Goal: Information Seeking & Learning: Learn about a topic

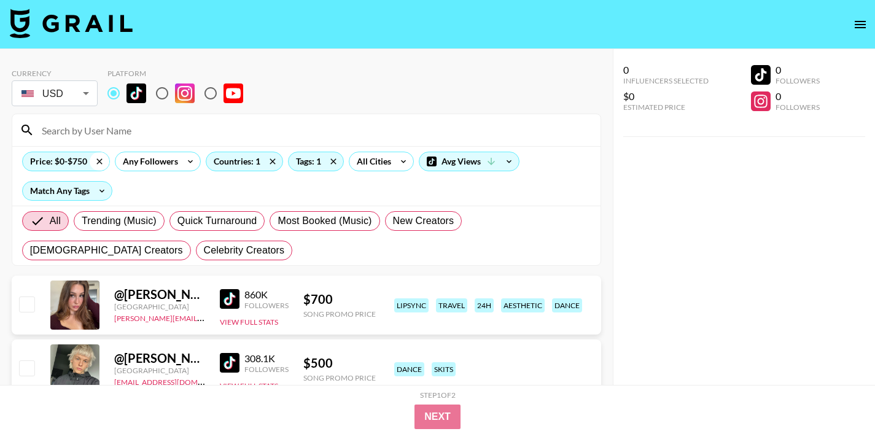
click at [99, 159] on icon at bounding box center [100, 161] width 20 height 18
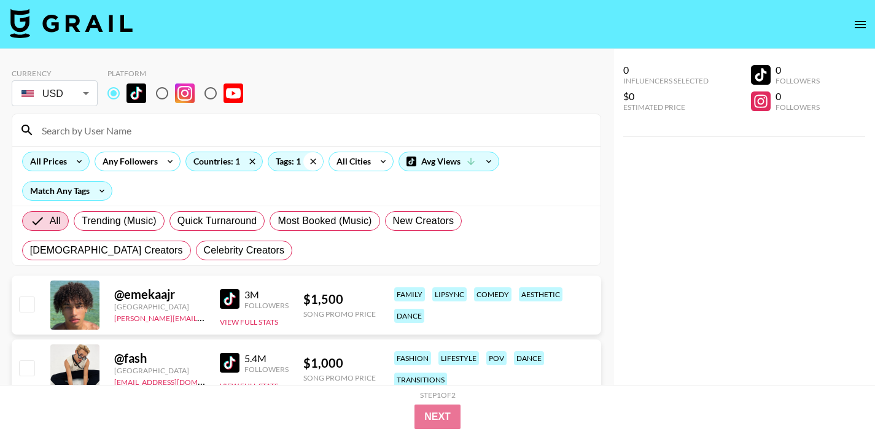
click at [314, 160] on icon at bounding box center [313, 161] width 20 height 18
click at [226, 161] on div "Countries: 1" at bounding box center [224, 161] width 76 height 18
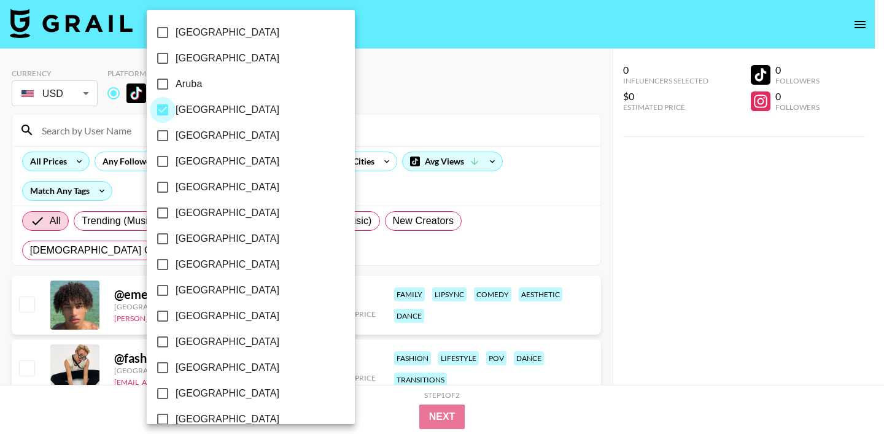
click at [163, 112] on input "[GEOGRAPHIC_DATA]" at bounding box center [163, 110] width 26 height 26
checkbox input "false"
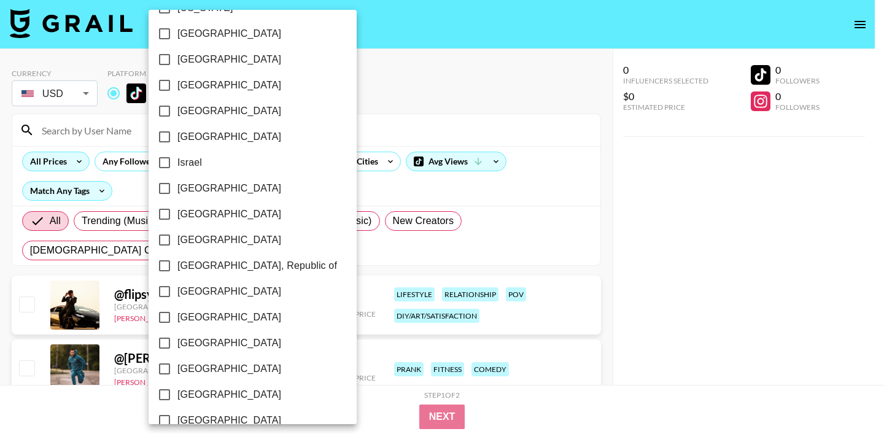
scroll to position [998, 0]
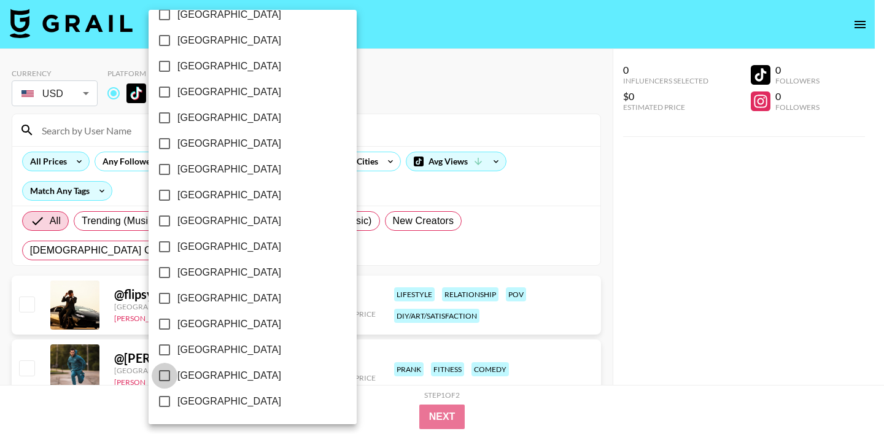
click at [167, 373] on input "[GEOGRAPHIC_DATA]" at bounding box center [165, 376] width 26 height 26
checkbox input "true"
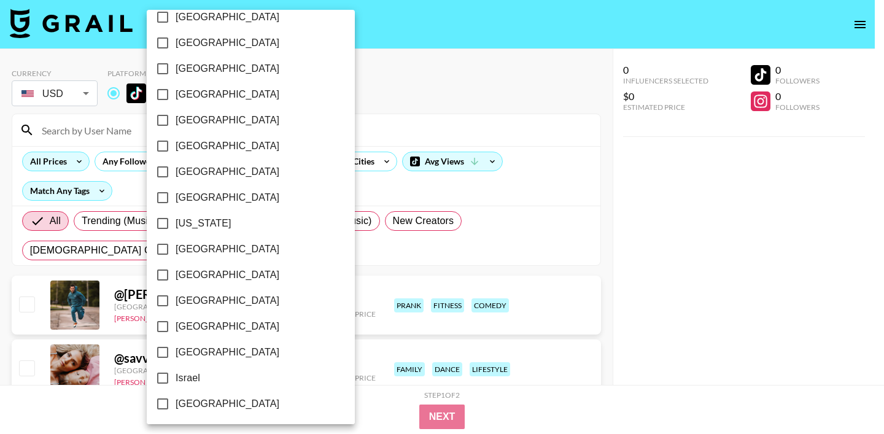
scroll to position [246, 0]
click at [166, 126] on input "[GEOGRAPHIC_DATA]" at bounding box center [163, 122] width 26 height 26
checkbox input "true"
click at [162, 196] on input "[GEOGRAPHIC_DATA]" at bounding box center [163, 199] width 26 height 26
checkbox input "true"
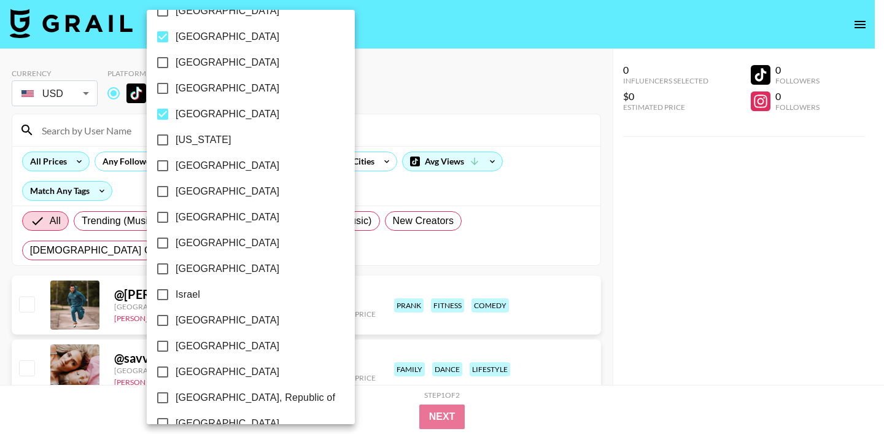
scroll to position [353, 0]
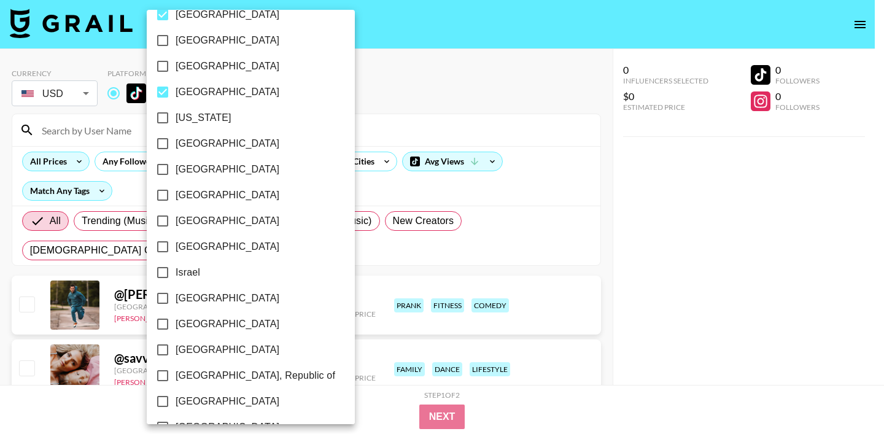
click at [163, 298] on input "[GEOGRAPHIC_DATA]" at bounding box center [163, 298] width 26 height 26
checkbox input "true"
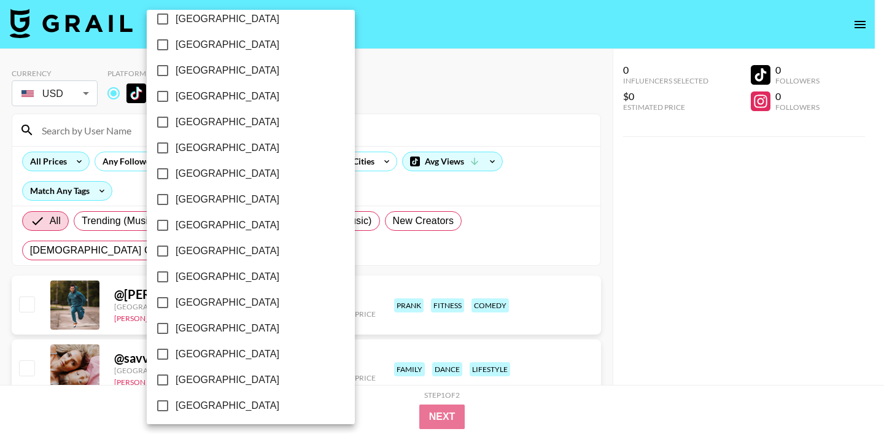
scroll to position [760, 0]
click at [158, 401] on input "[GEOGRAPHIC_DATA]" at bounding box center [163, 407] width 26 height 26
checkbox input "true"
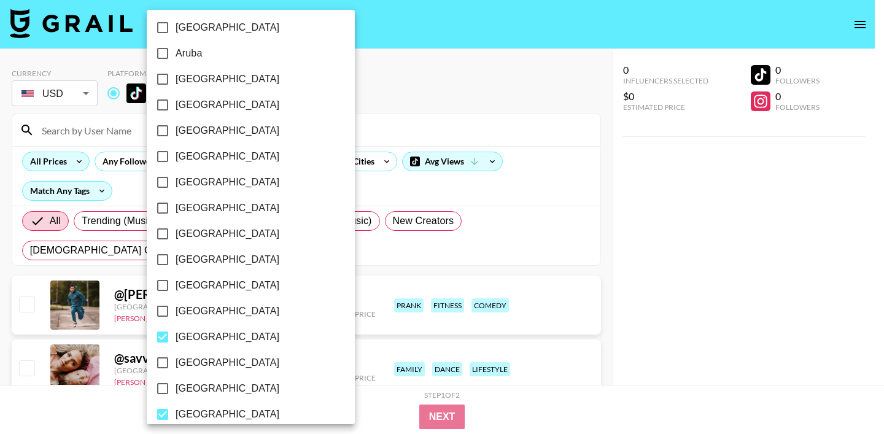
scroll to position [15, 0]
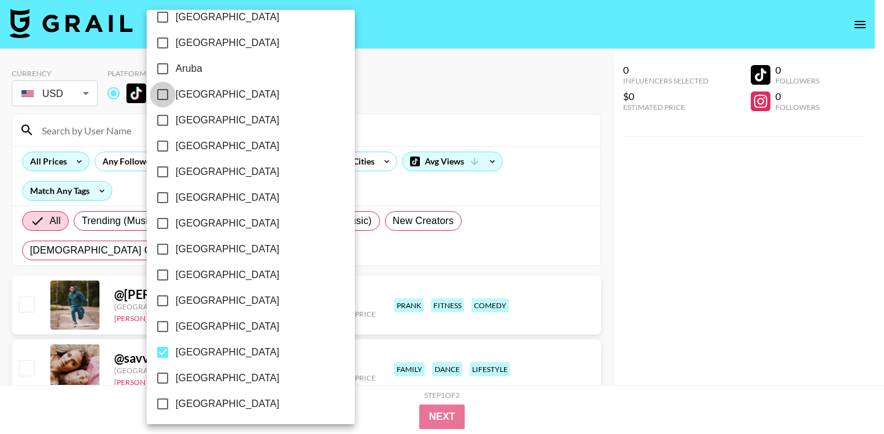
click at [160, 101] on input "[GEOGRAPHIC_DATA]" at bounding box center [163, 95] width 26 height 26
checkbox input "true"
click at [166, 174] on input "[GEOGRAPHIC_DATA]" at bounding box center [163, 172] width 26 height 26
checkbox input "true"
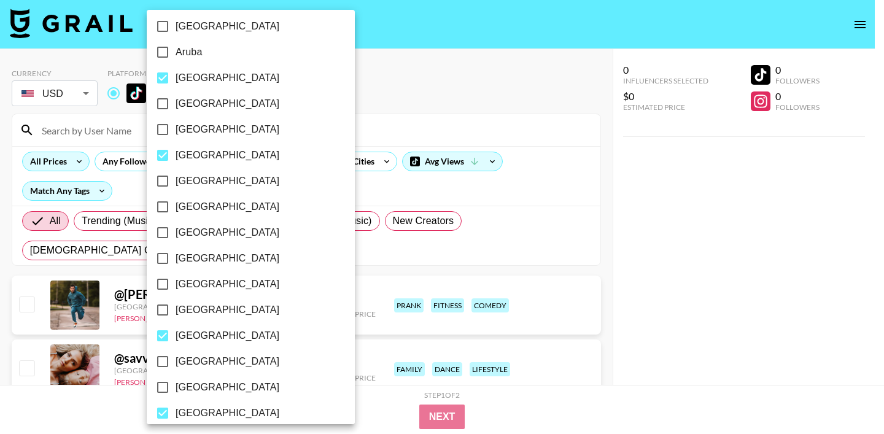
scroll to position [42, 0]
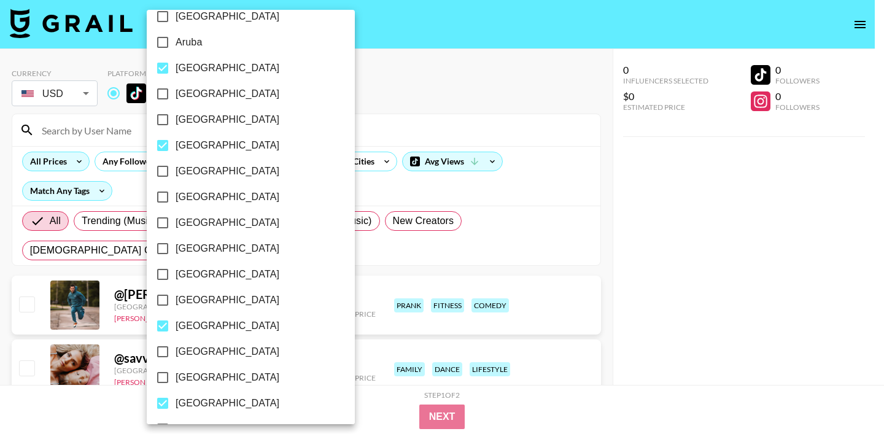
click at [166, 201] on input "[GEOGRAPHIC_DATA]" at bounding box center [163, 197] width 26 height 26
checkbox input "true"
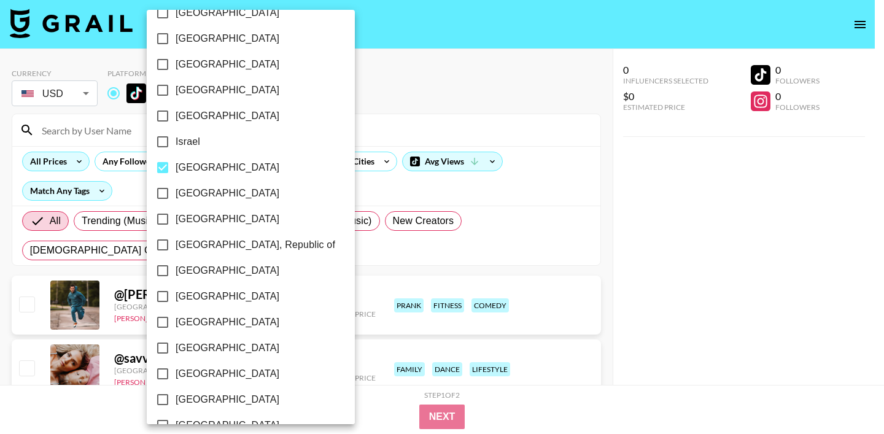
scroll to position [538, 0]
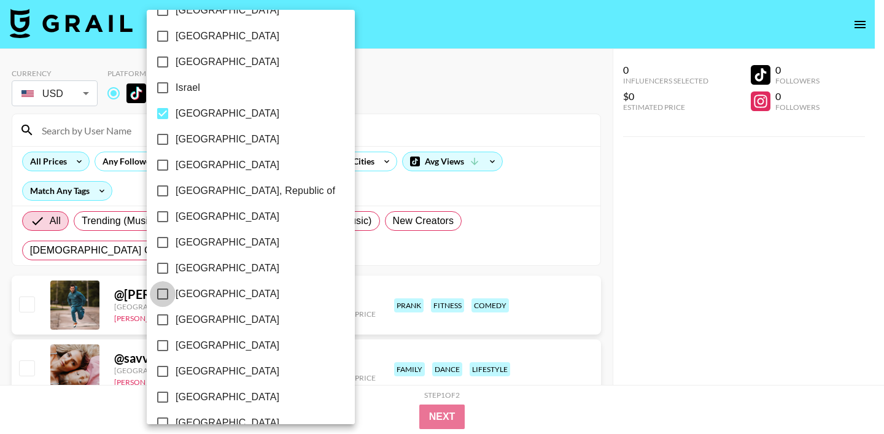
click at [163, 288] on input "[GEOGRAPHIC_DATA]" at bounding box center [163, 294] width 26 height 26
checkbox input "true"
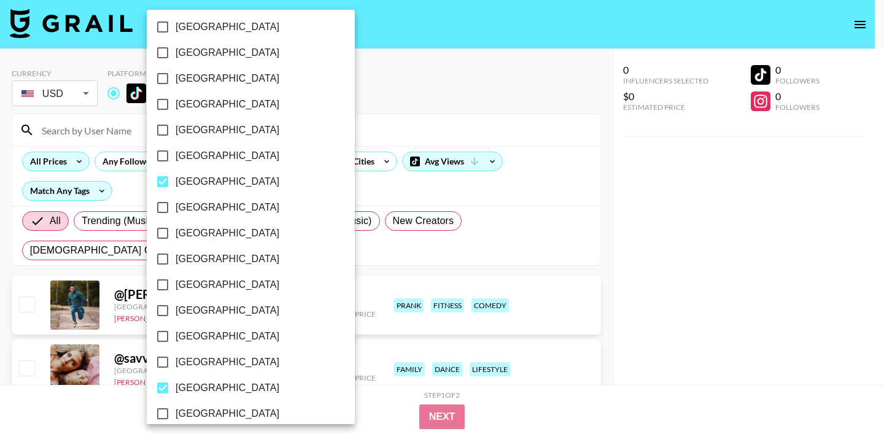
scroll to position [998, 0]
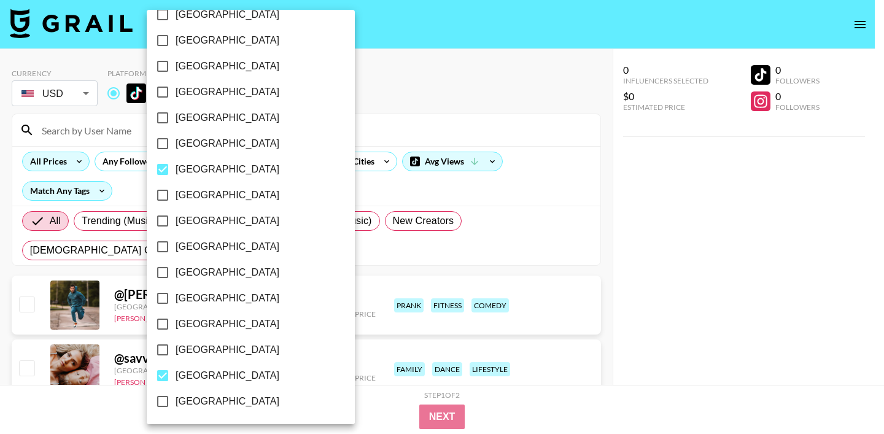
click at [392, 123] on div at bounding box center [442, 217] width 884 height 434
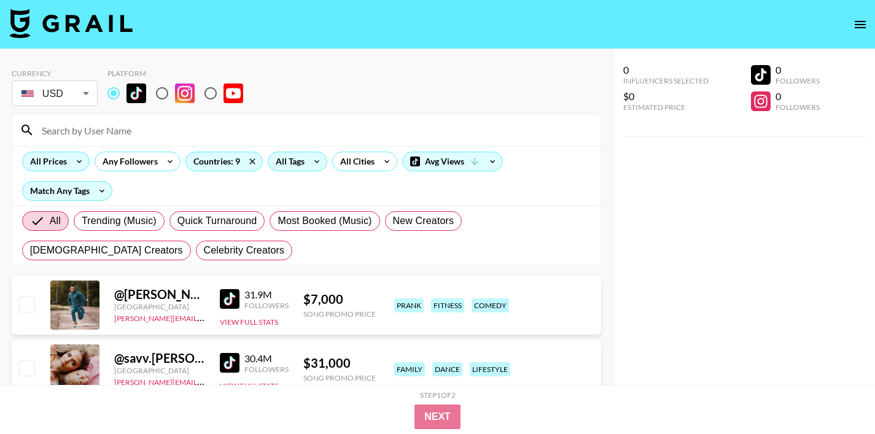
click at [296, 158] on div "All Tags" at bounding box center [287, 161] width 39 height 18
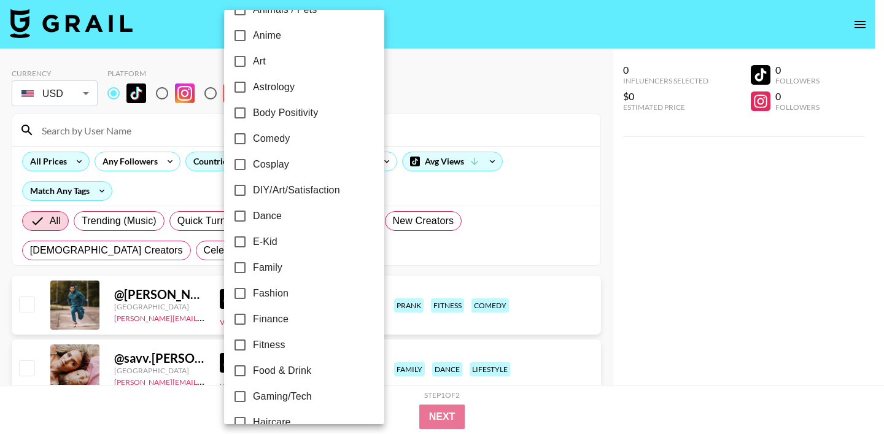
scroll to position [128, 0]
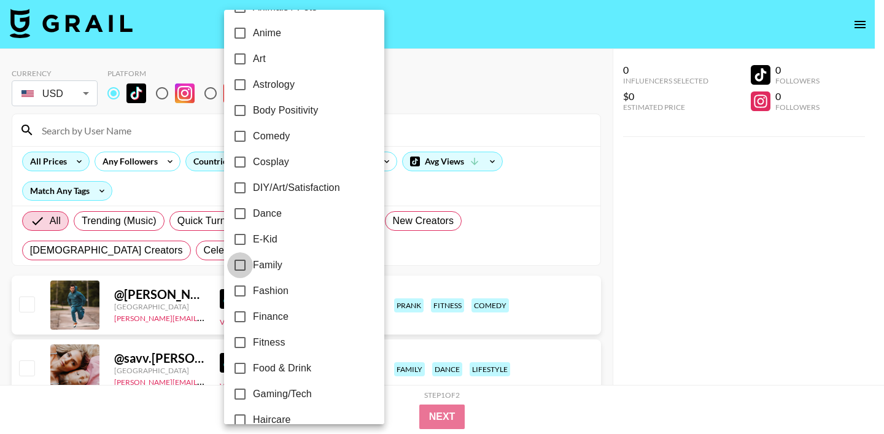
click at [241, 265] on input "Family" at bounding box center [240, 265] width 26 height 26
checkbox input "true"
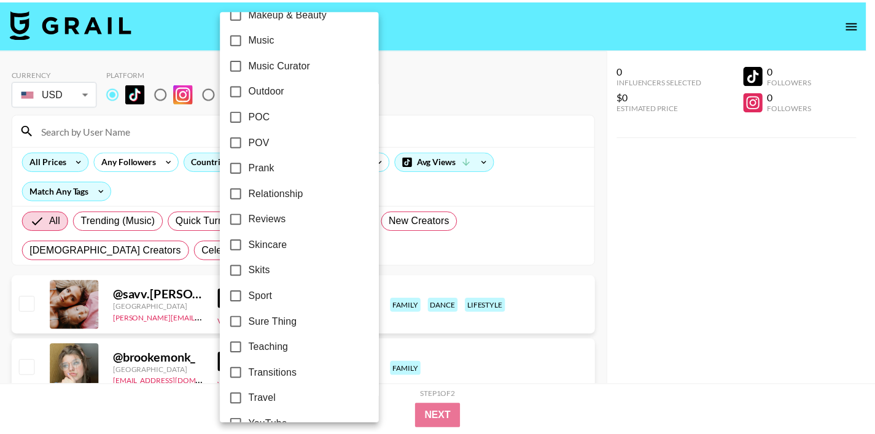
scroll to position [740, 0]
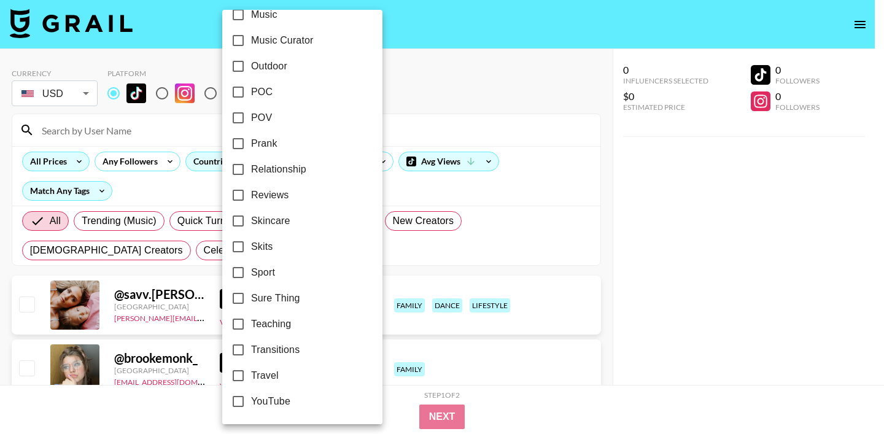
click at [424, 101] on div at bounding box center [442, 217] width 884 height 434
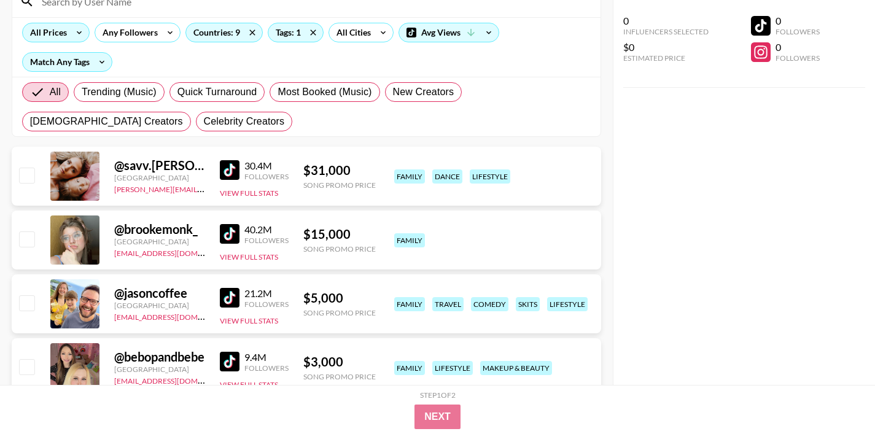
scroll to position [93, 0]
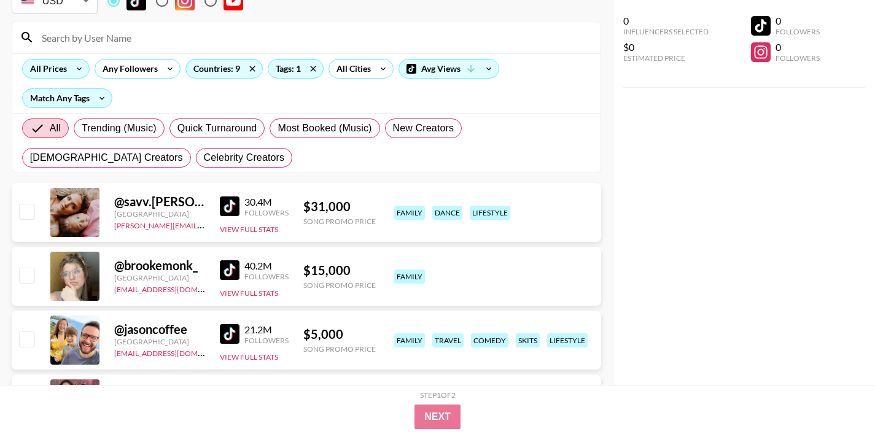
click at [60, 66] on div "All Prices" at bounding box center [46, 69] width 47 height 18
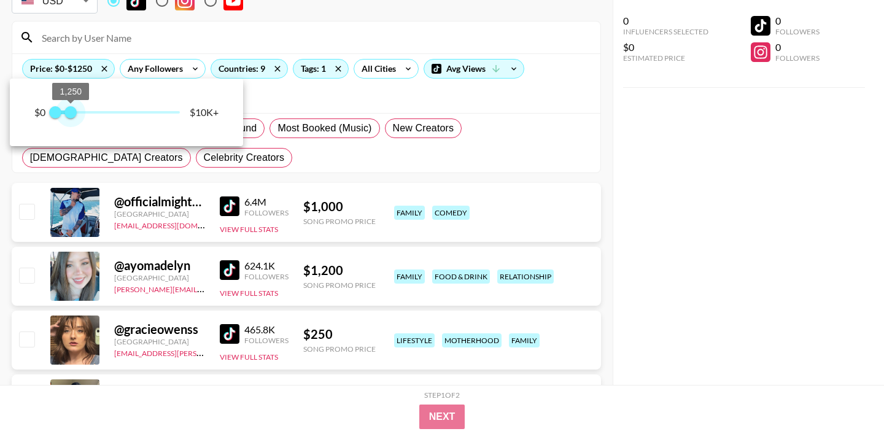
type input "1000"
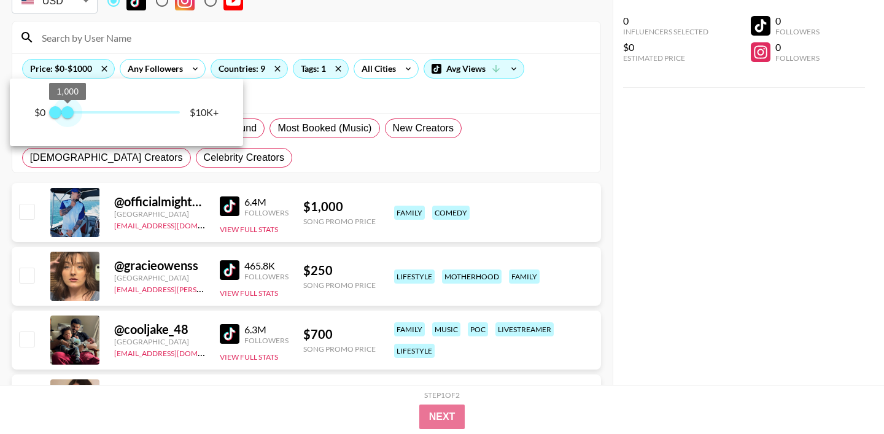
drag, startPoint x: 180, startPoint y: 111, endPoint x: 69, endPoint y: 115, distance: 111.2
click at [69, 115] on span "1,000" at bounding box center [67, 112] width 12 height 12
click at [572, 88] on div at bounding box center [442, 217] width 884 height 434
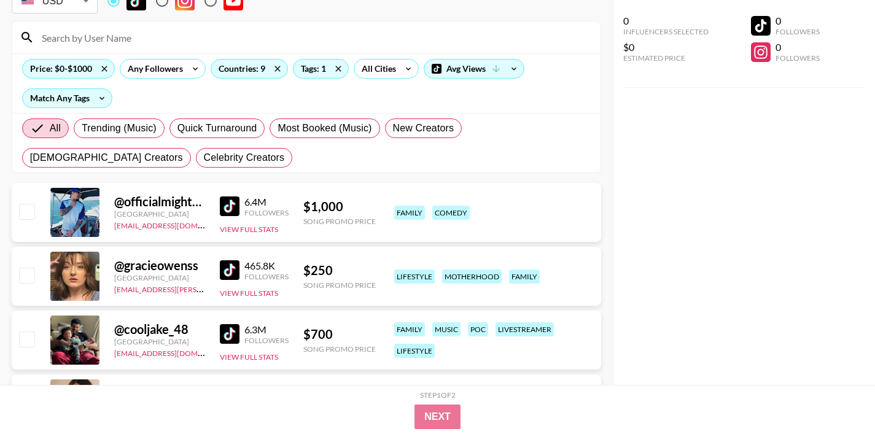
click at [230, 206] on img at bounding box center [230, 206] width 20 height 20
click at [236, 266] on img at bounding box center [230, 270] width 20 height 20
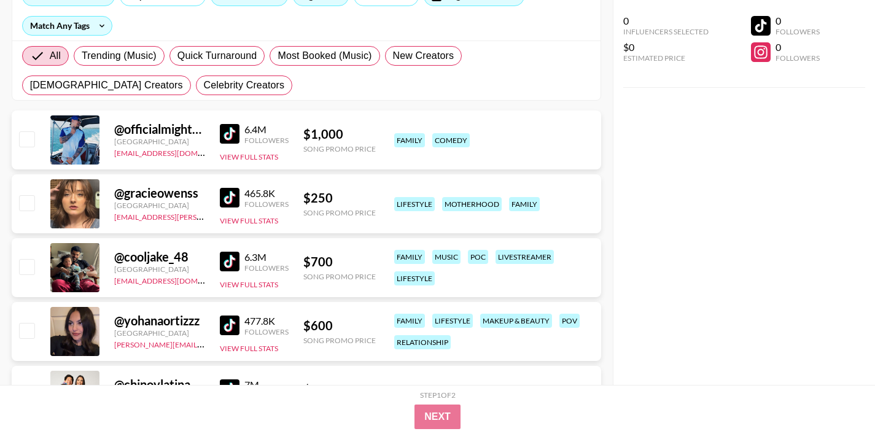
scroll to position [200, 0]
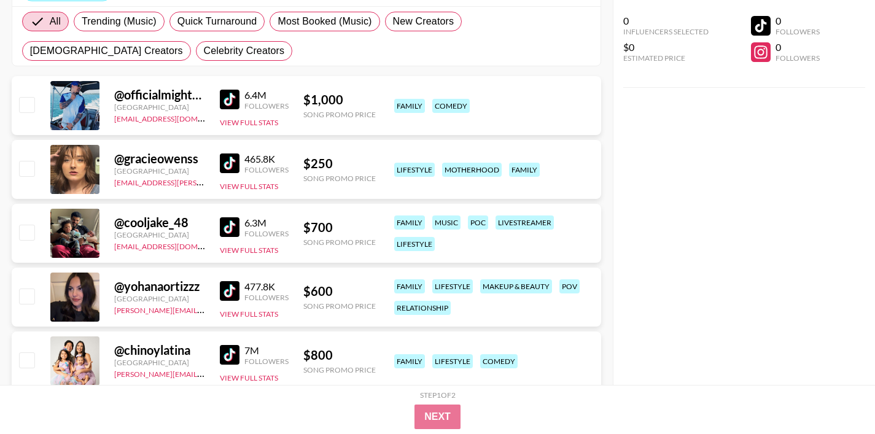
click at [227, 229] on img at bounding box center [230, 227] width 20 height 20
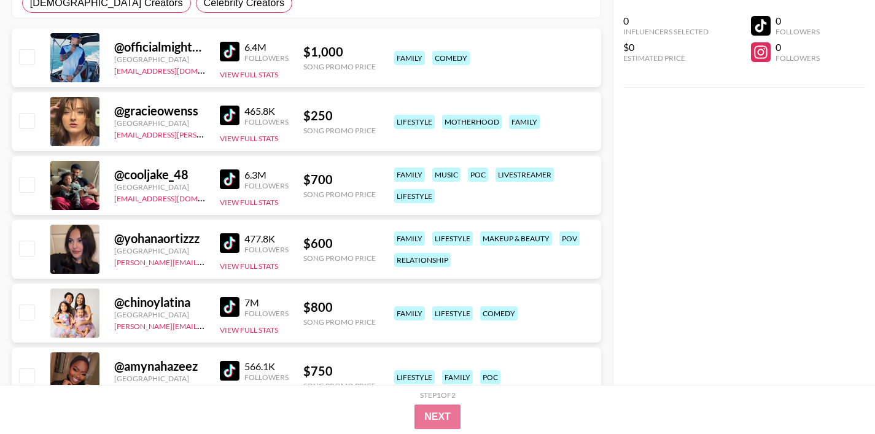
scroll to position [268, 0]
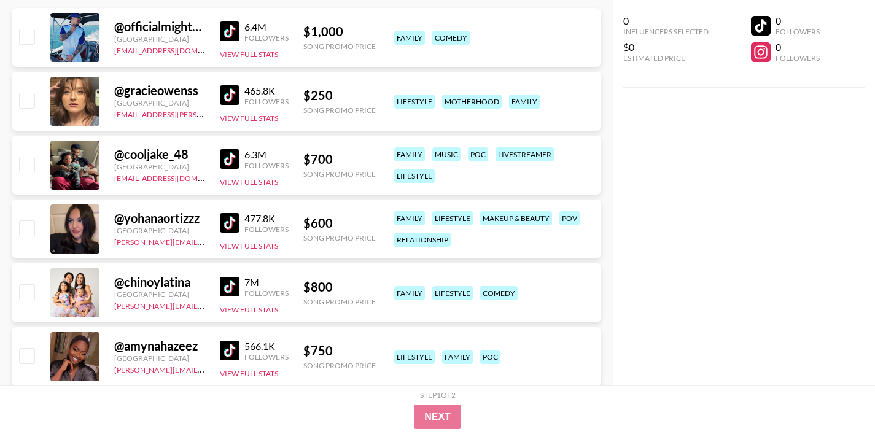
click at [221, 228] on img at bounding box center [230, 223] width 20 height 20
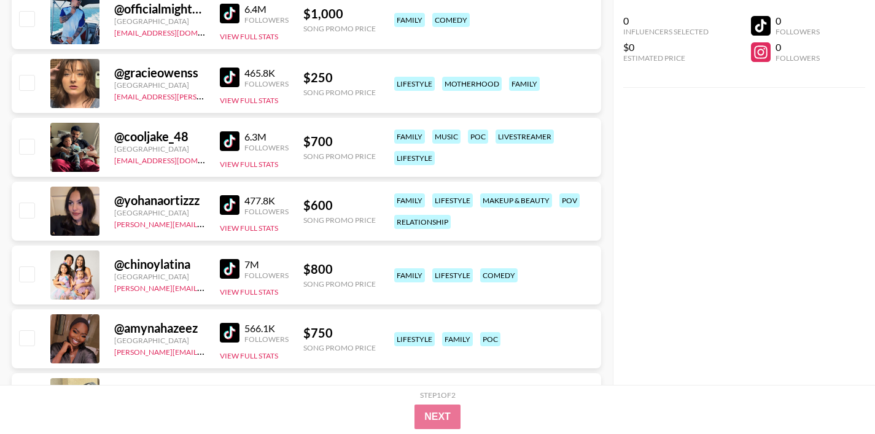
scroll to position [310, 0]
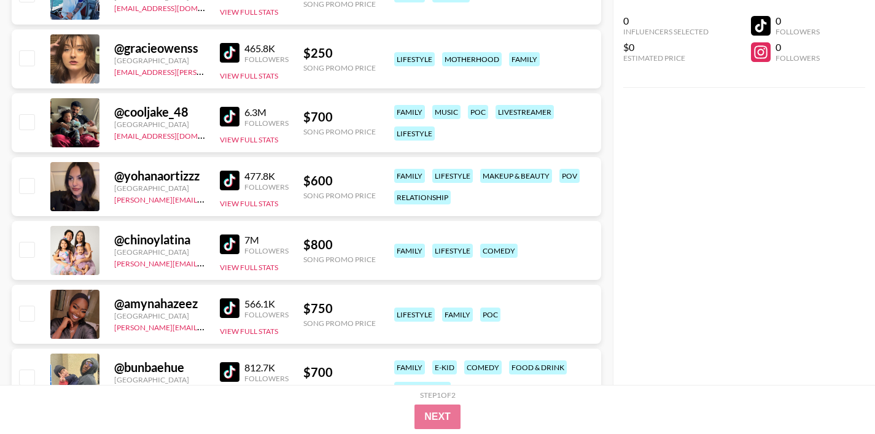
click at [230, 244] on img at bounding box center [230, 245] width 20 height 20
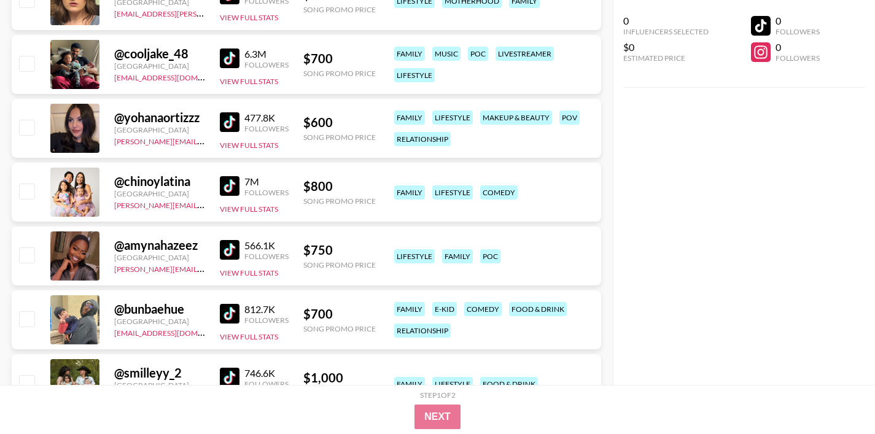
click at [227, 246] on img at bounding box center [230, 250] width 20 height 20
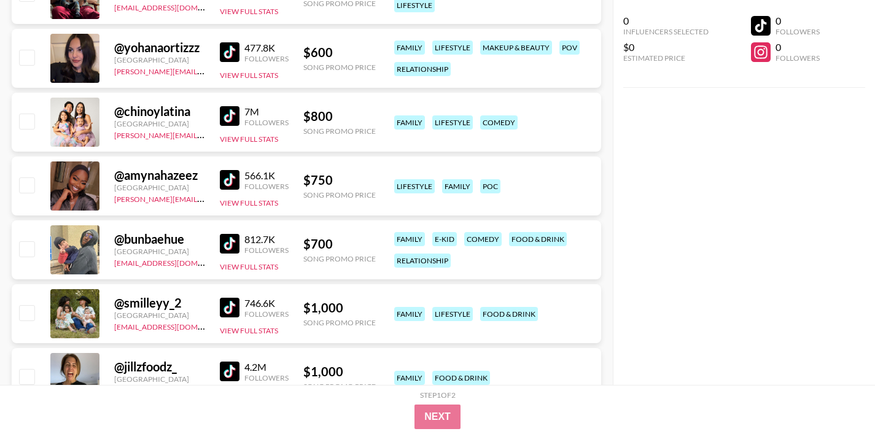
scroll to position [440, 0]
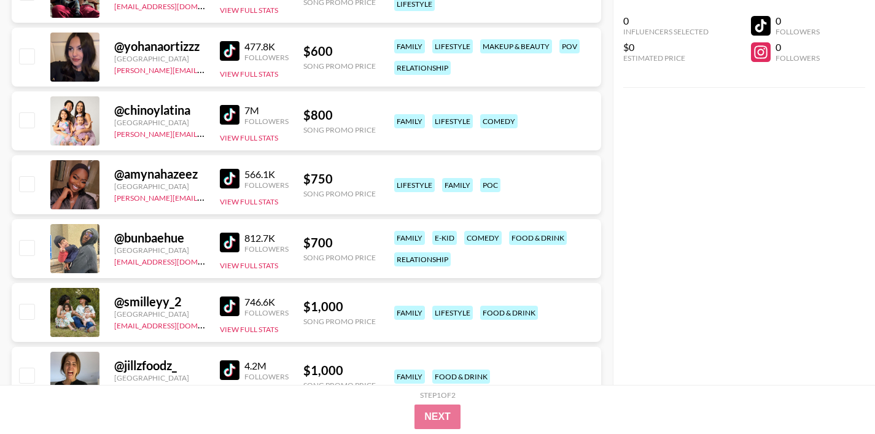
click at [228, 247] on img at bounding box center [230, 243] width 20 height 20
click at [231, 305] on img at bounding box center [230, 307] width 20 height 20
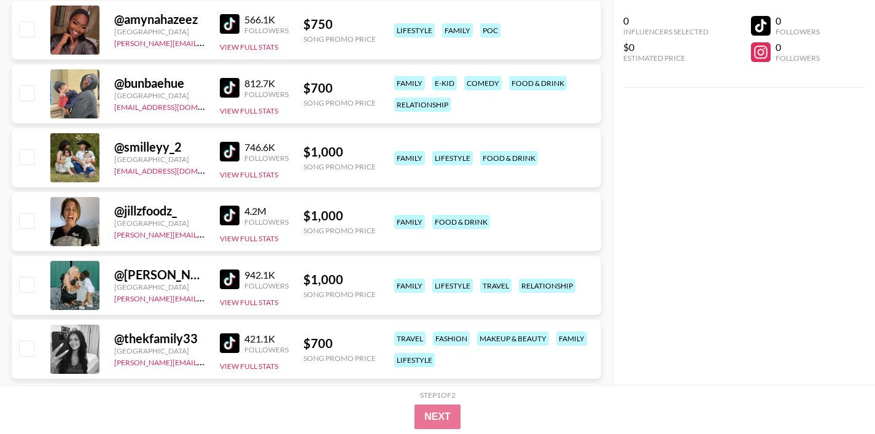
scroll to position [598, 0]
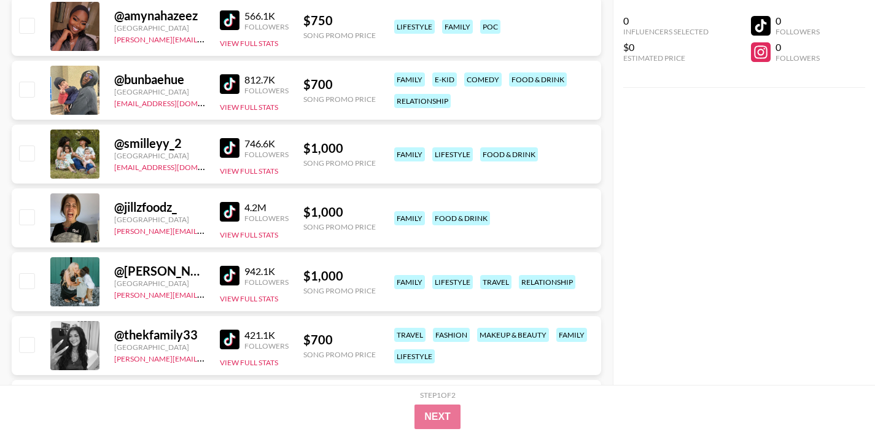
click at [228, 219] on img at bounding box center [230, 212] width 20 height 20
click at [221, 278] on img at bounding box center [230, 276] width 20 height 20
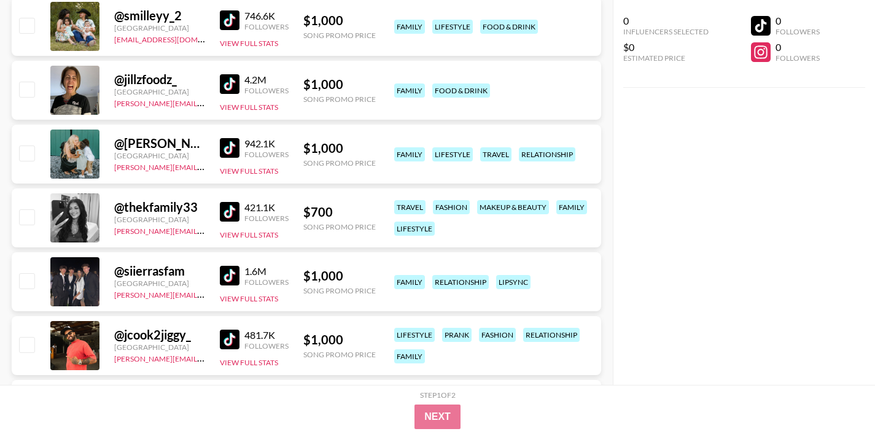
scroll to position [730, 0]
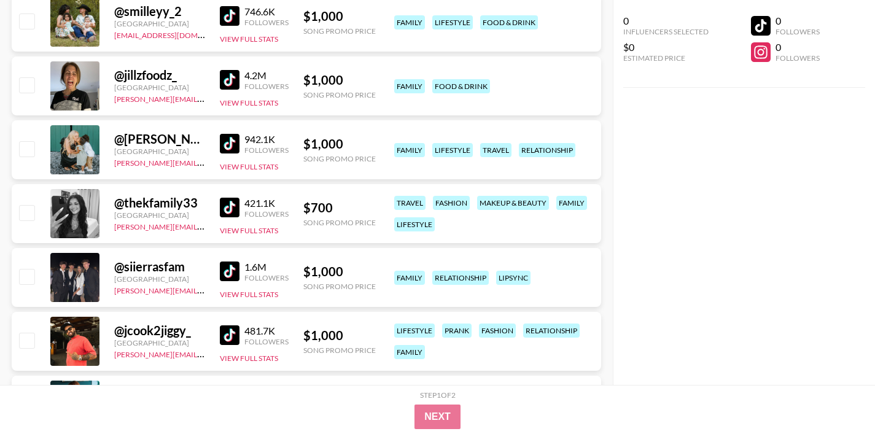
click at [230, 207] on img at bounding box center [230, 208] width 20 height 20
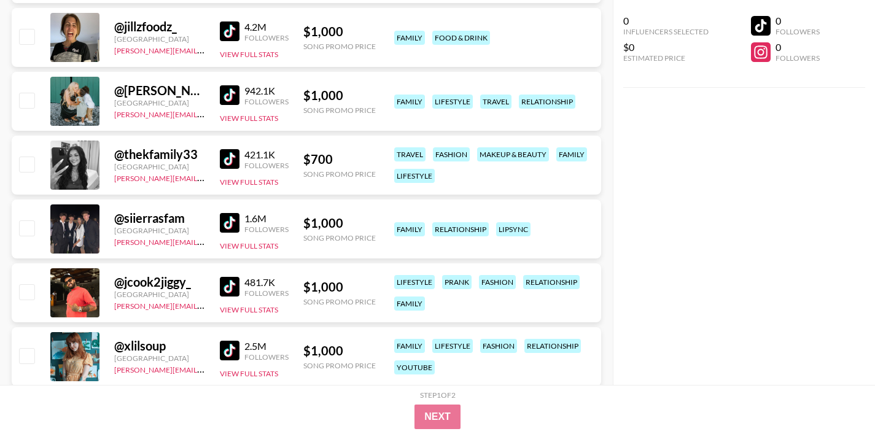
scroll to position [779, 0]
click at [225, 221] on img at bounding box center [230, 222] width 20 height 20
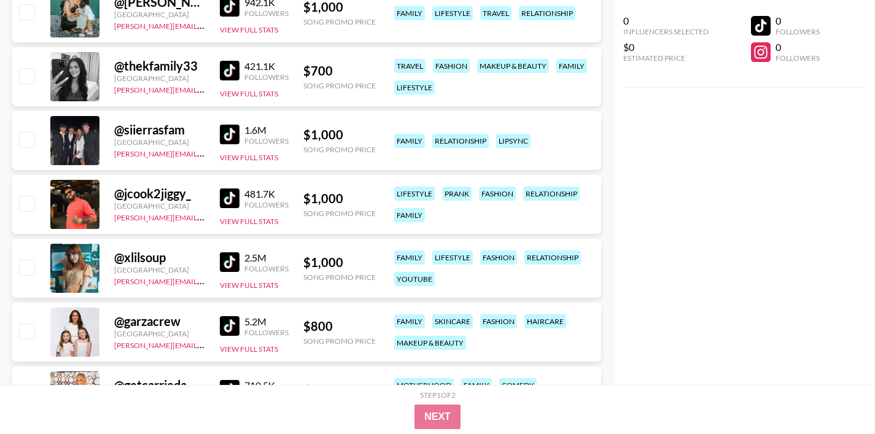
click at [228, 200] on img at bounding box center [230, 198] width 20 height 20
click at [232, 270] on img at bounding box center [230, 262] width 20 height 20
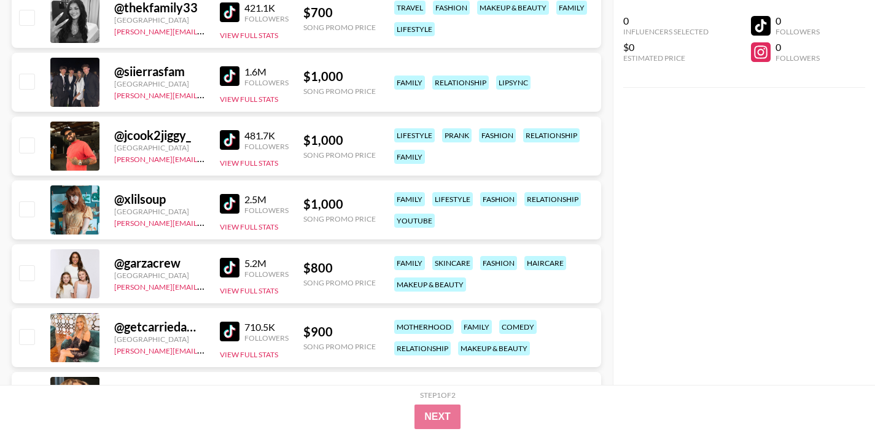
scroll to position [950, 0]
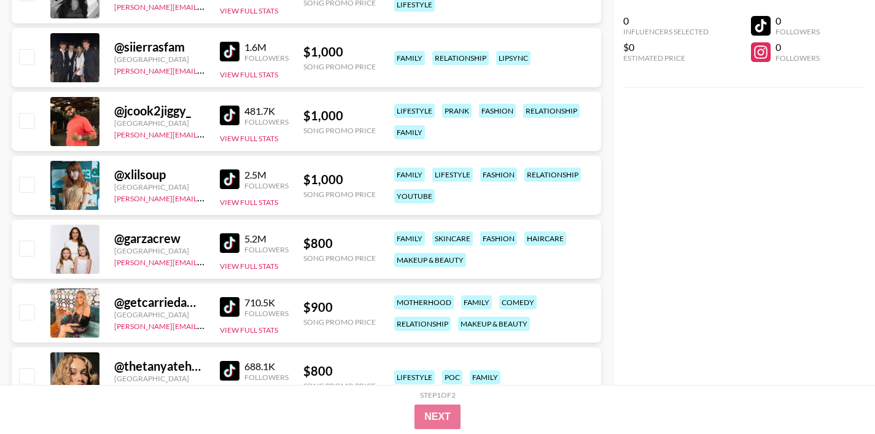
click at [230, 243] on img at bounding box center [230, 243] width 20 height 20
click at [228, 307] on img at bounding box center [230, 307] width 20 height 20
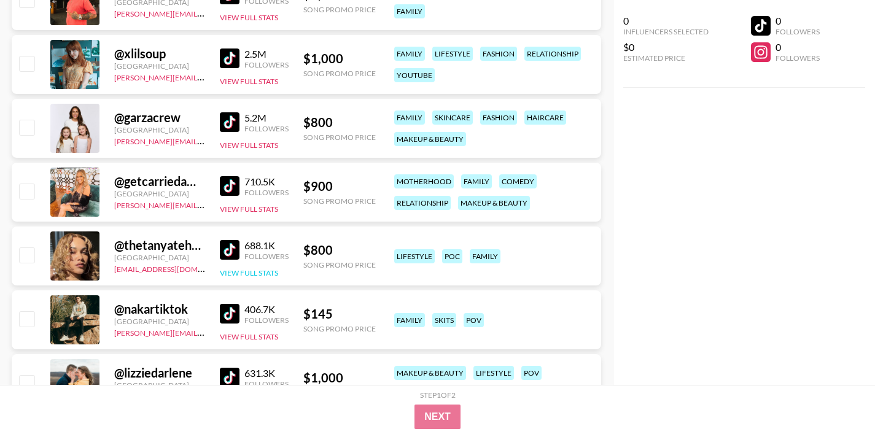
scroll to position [1074, 0]
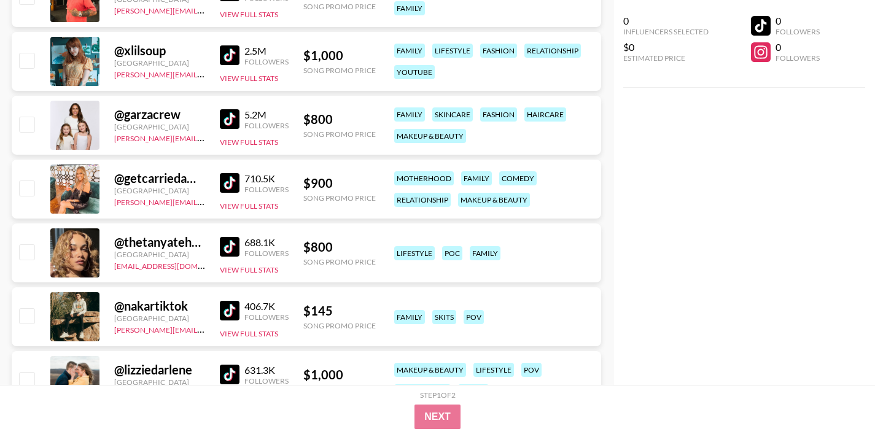
click at [230, 247] on img at bounding box center [230, 247] width 20 height 20
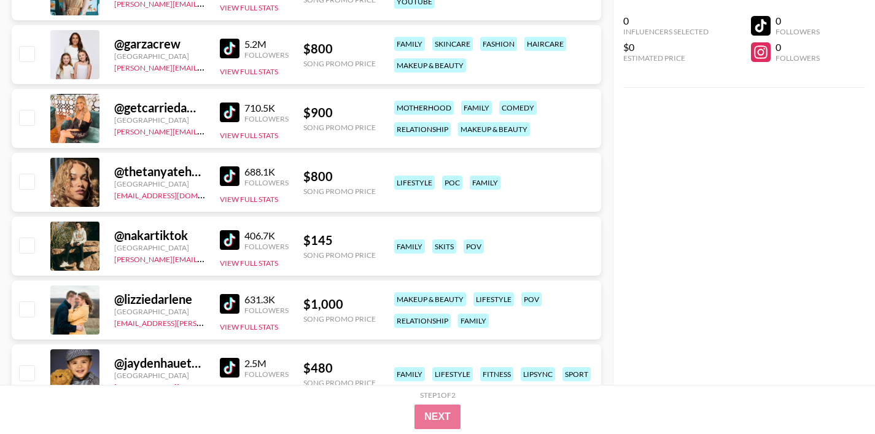
scroll to position [1194, 0]
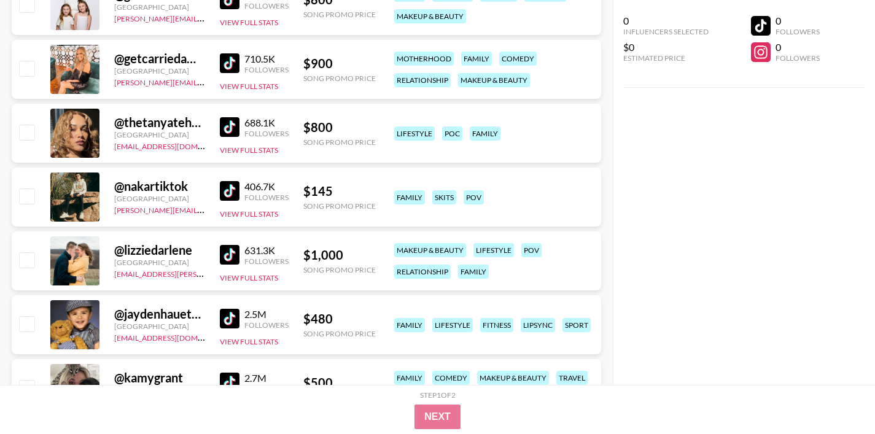
click at [227, 198] on img at bounding box center [230, 191] width 20 height 20
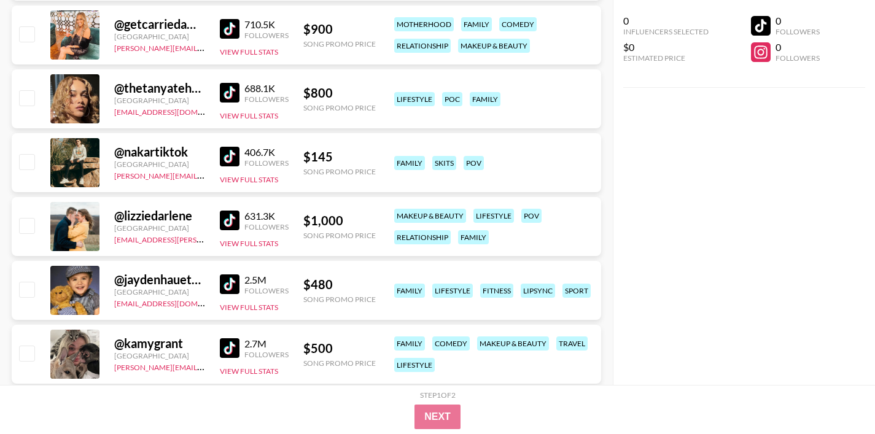
scroll to position [1231, 0]
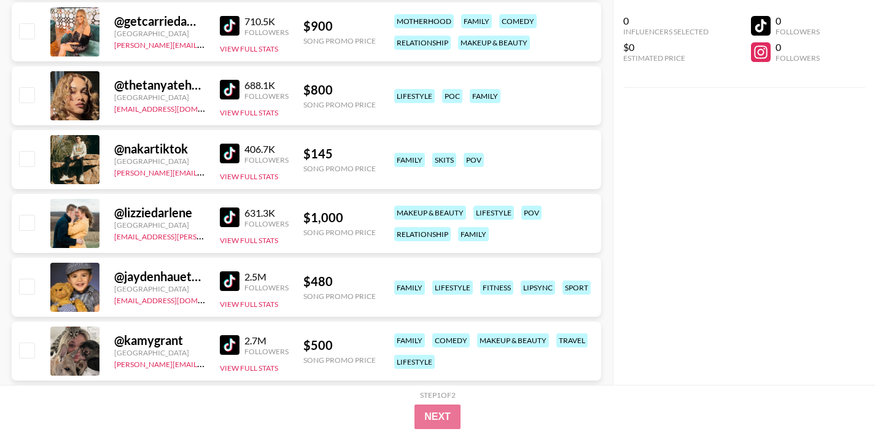
click at [231, 219] on img at bounding box center [230, 218] width 20 height 20
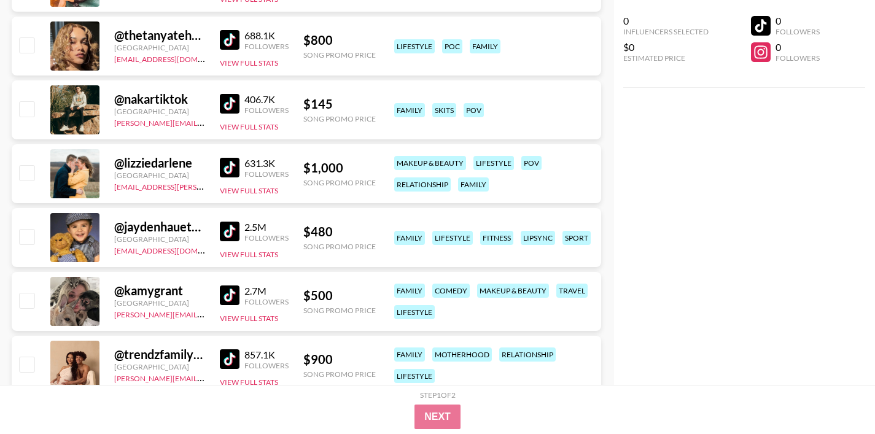
scroll to position [1387, 0]
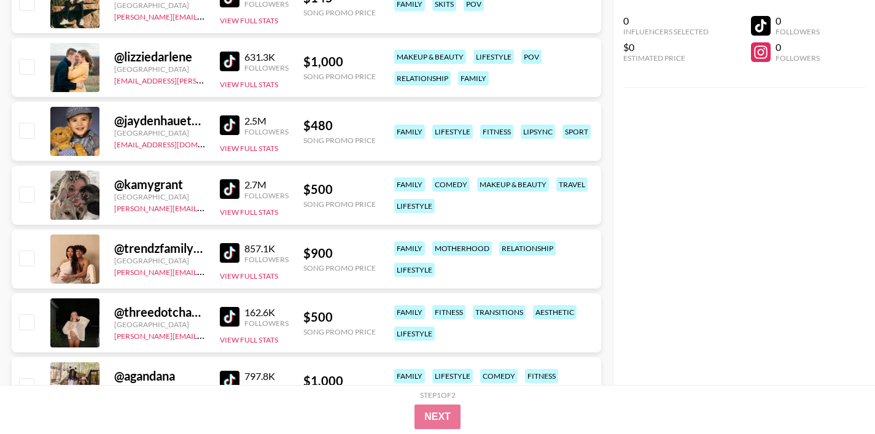
click at [231, 127] on img at bounding box center [230, 125] width 20 height 20
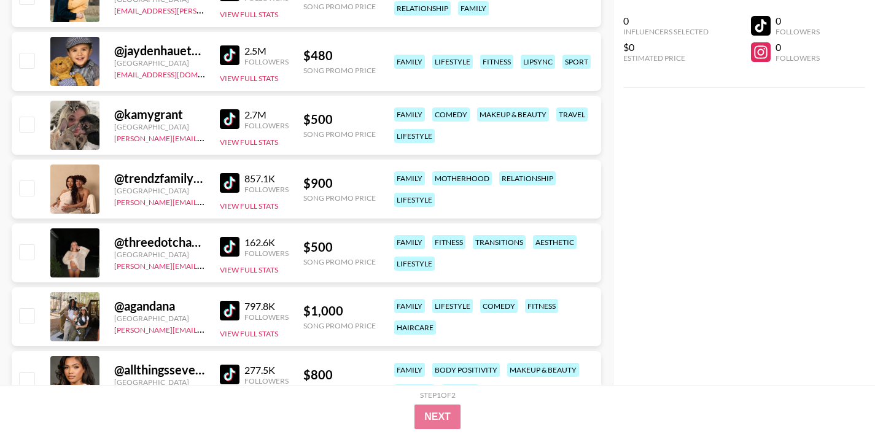
scroll to position [1459, 0]
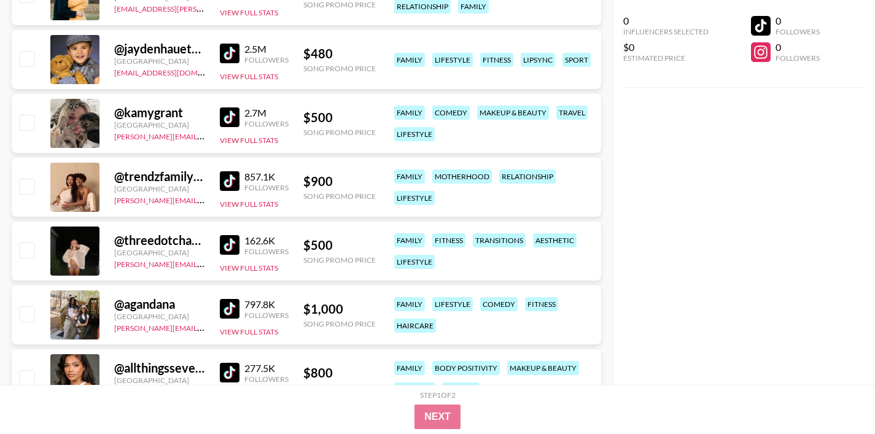
click at [233, 173] on img at bounding box center [230, 181] width 20 height 20
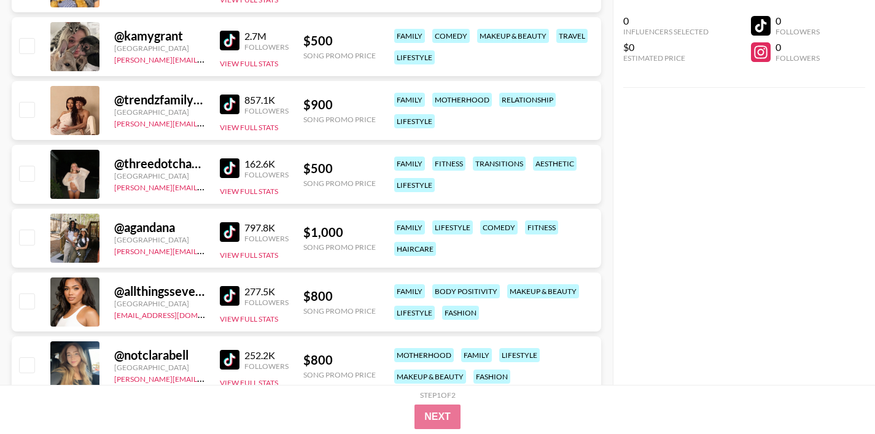
click at [228, 167] on img at bounding box center [230, 168] width 20 height 20
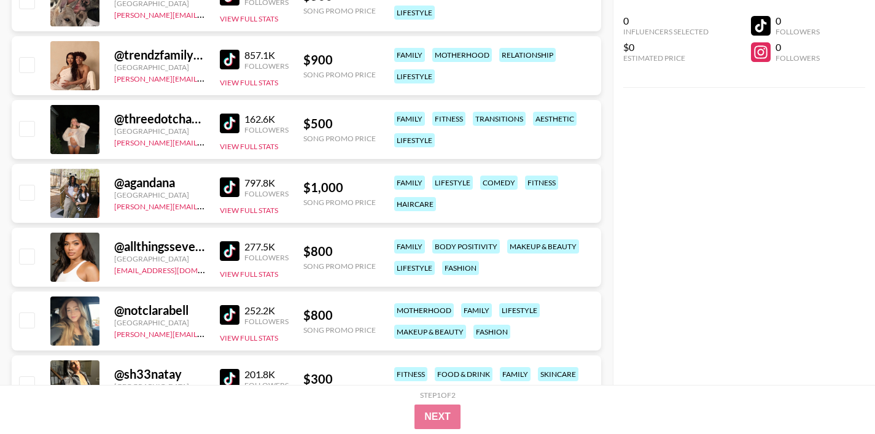
scroll to position [1609, 0]
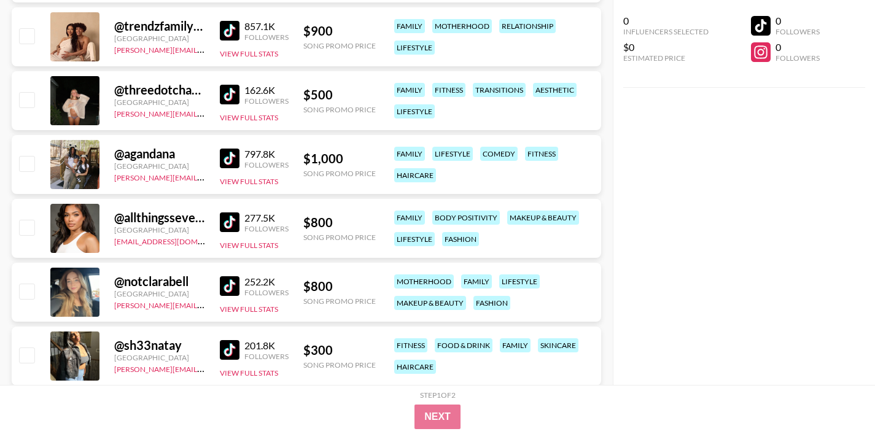
click at [224, 153] on img at bounding box center [230, 159] width 20 height 20
click at [234, 212] on div "277.5K Followers" at bounding box center [254, 222] width 69 height 21
click at [231, 220] on img at bounding box center [230, 222] width 20 height 20
click at [235, 289] on img at bounding box center [230, 286] width 20 height 20
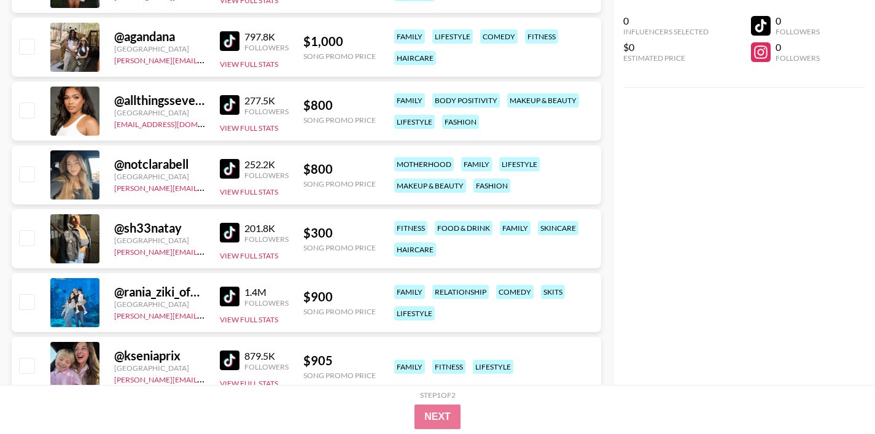
scroll to position [1727, 0]
click at [230, 230] on img at bounding box center [230, 232] width 20 height 20
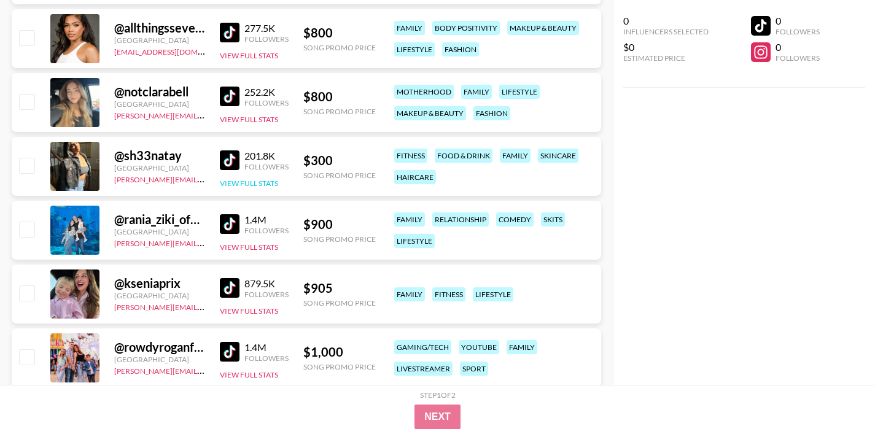
scroll to position [1800, 0]
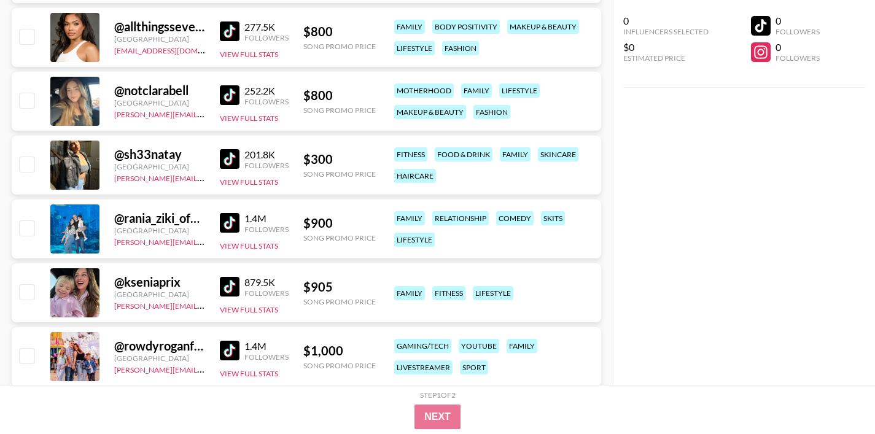
click at [229, 220] on img at bounding box center [230, 223] width 20 height 20
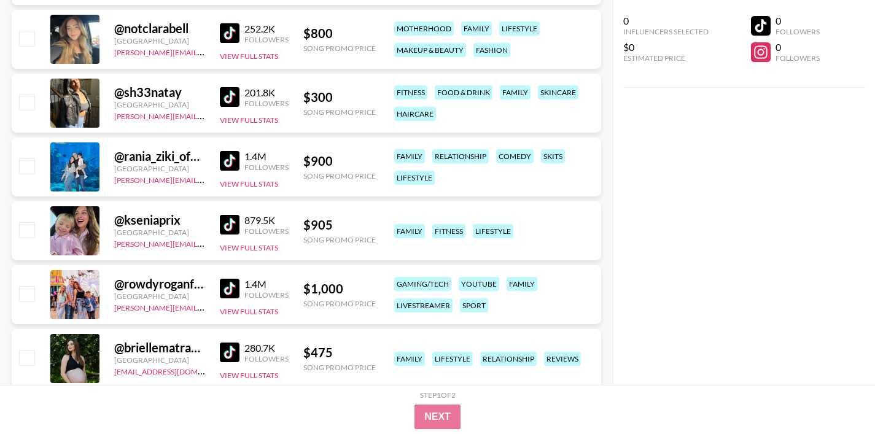
scroll to position [1864, 0]
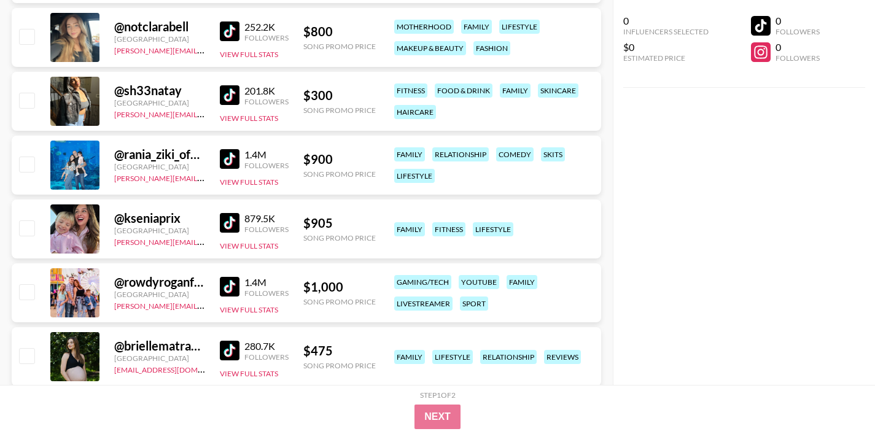
click at [229, 218] on img at bounding box center [230, 223] width 20 height 20
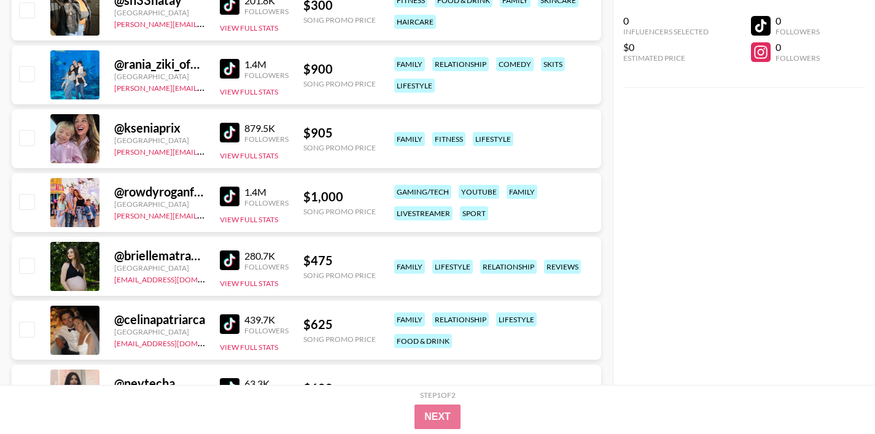
click at [228, 201] on img at bounding box center [230, 197] width 20 height 20
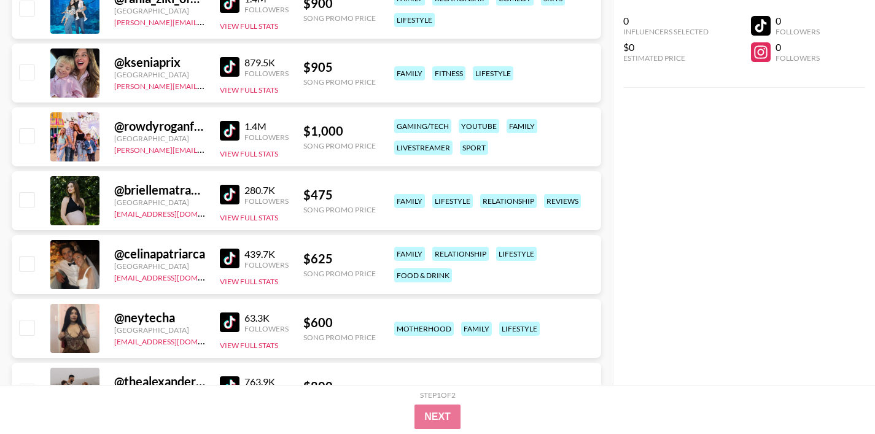
click at [226, 194] on img at bounding box center [230, 195] width 20 height 20
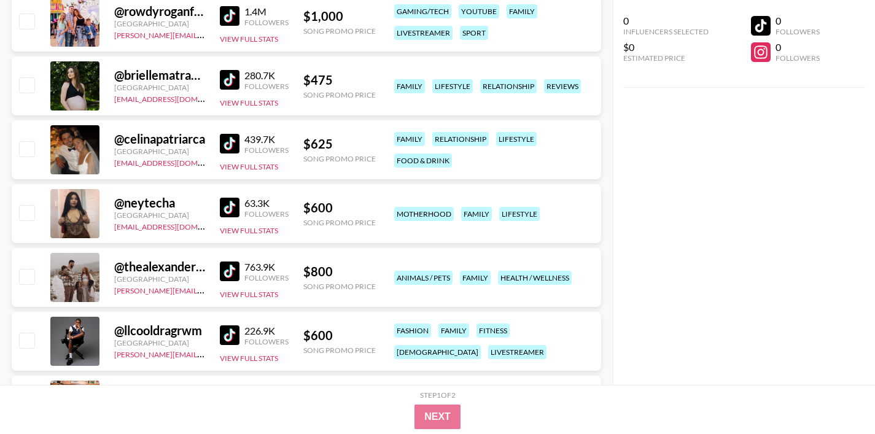
scroll to position [2138, 0]
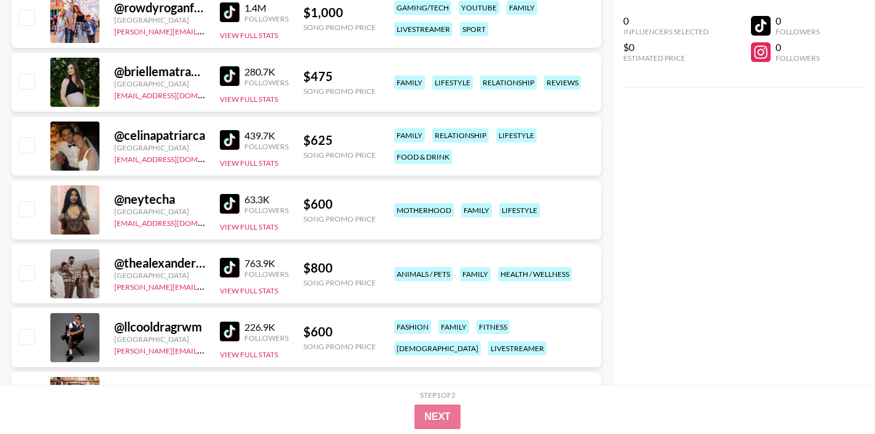
click at [231, 141] on img at bounding box center [230, 140] width 20 height 20
click at [222, 206] on img at bounding box center [230, 204] width 20 height 20
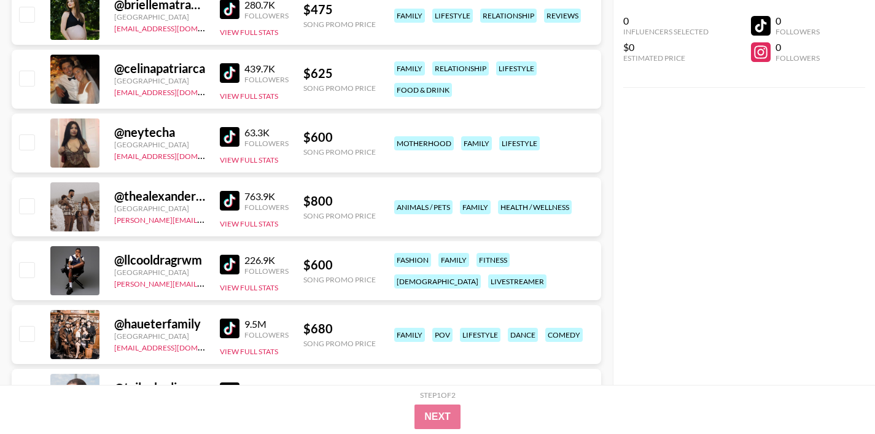
scroll to position [2223, 0]
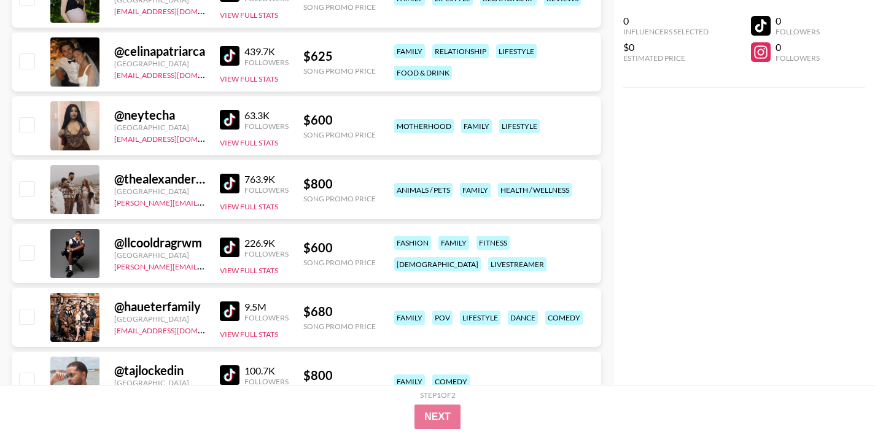
click at [228, 178] on img at bounding box center [230, 184] width 20 height 20
click at [230, 246] on img at bounding box center [230, 248] width 20 height 20
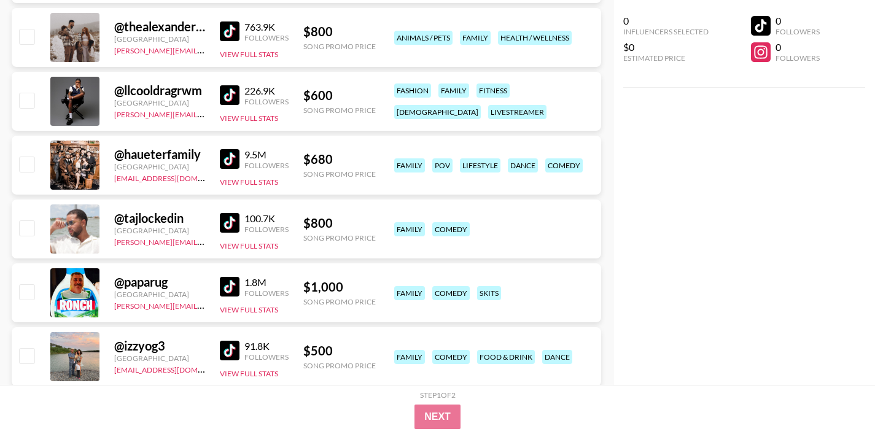
click at [227, 152] on img at bounding box center [230, 159] width 20 height 20
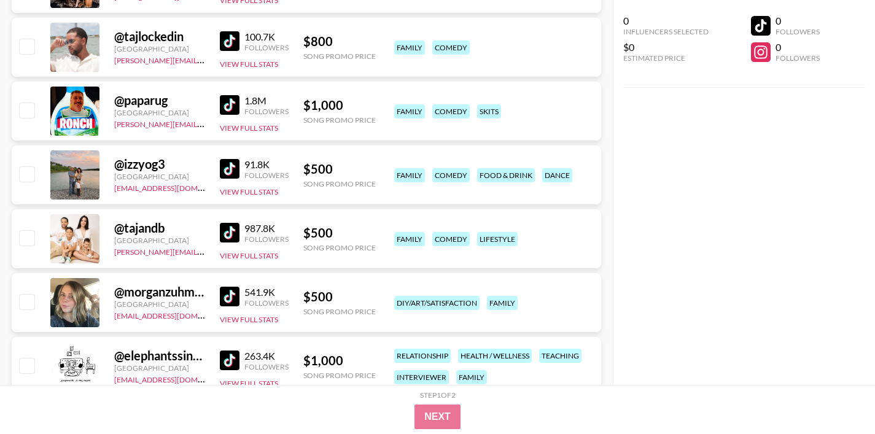
scroll to position [2563, 0]
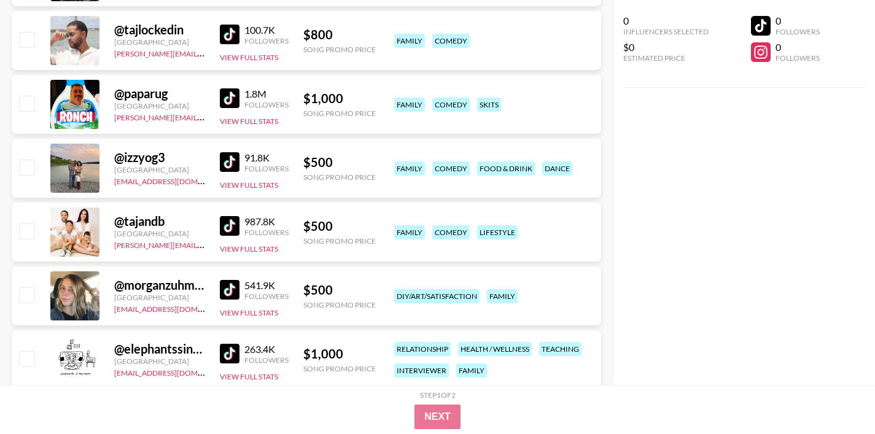
click at [222, 230] on img at bounding box center [230, 226] width 20 height 20
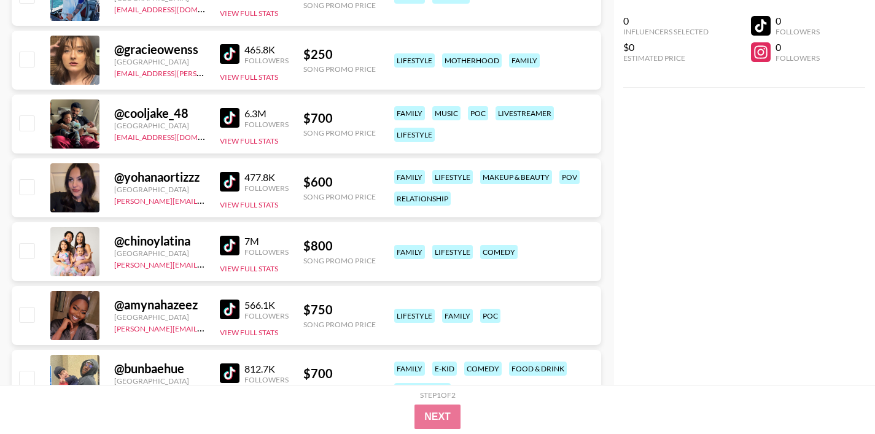
scroll to position [0, 0]
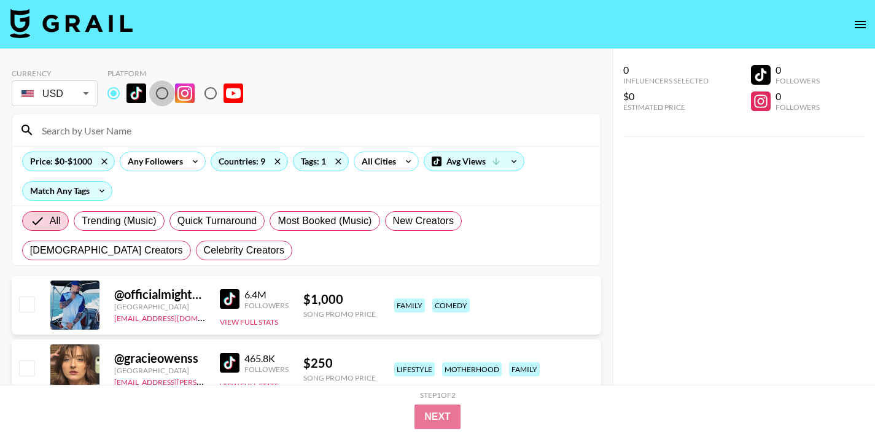
click at [163, 94] on input "radio" at bounding box center [162, 93] width 26 height 26
radio input "true"
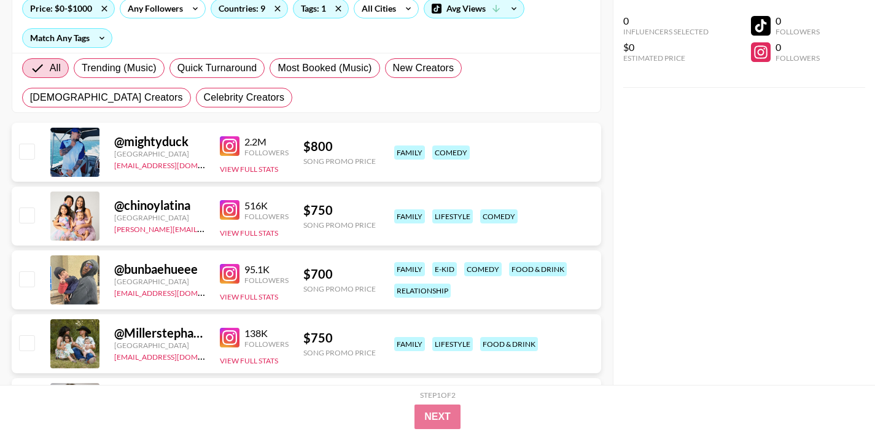
scroll to position [159, 0]
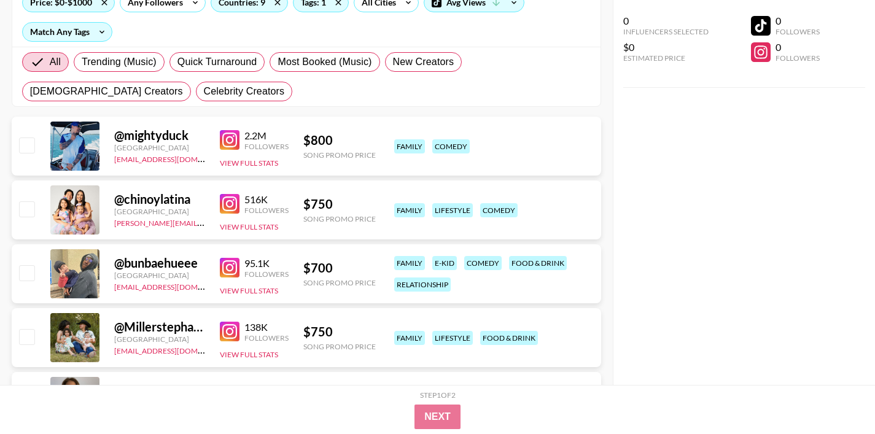
click at [233, 143] on img at bounding box center [230, 140] width 20 height 20
click at [233, 205] on img at bounding box center [230, 204] width 20 height 20
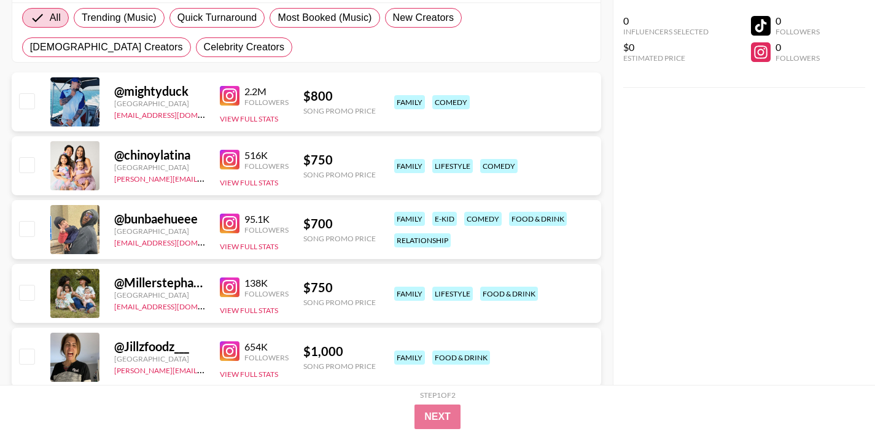
scroll to position [212, 0]
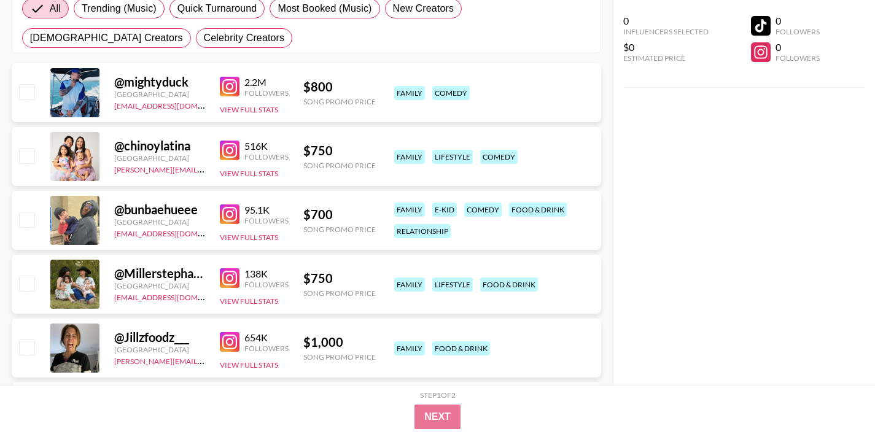
click at [235, 218] on img at bounding box center [230, 214] width 20 height 20
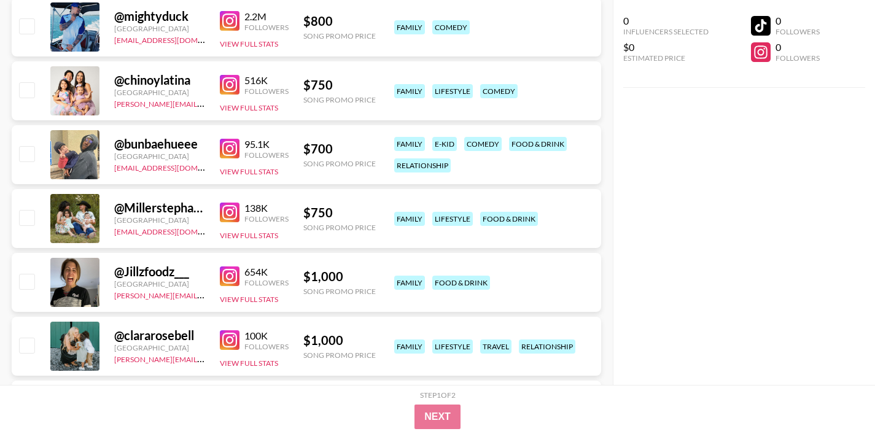
scroll to position [287, 0]
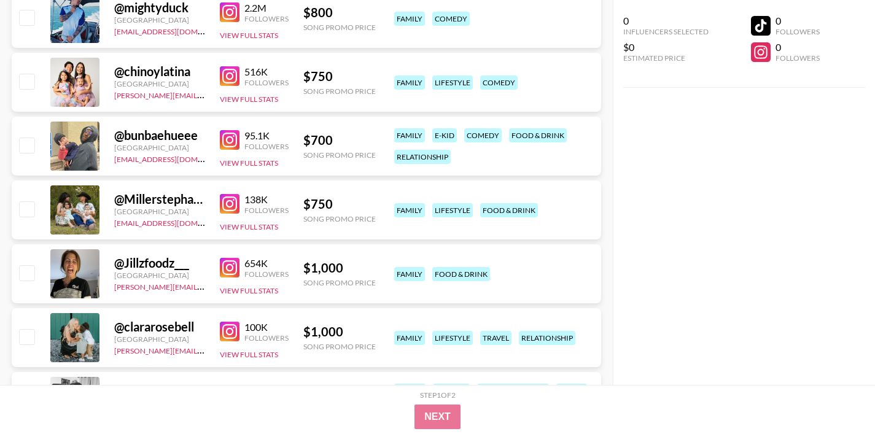
click at [225, 203] on img at bounding box center [230, 204] width 20 height 20
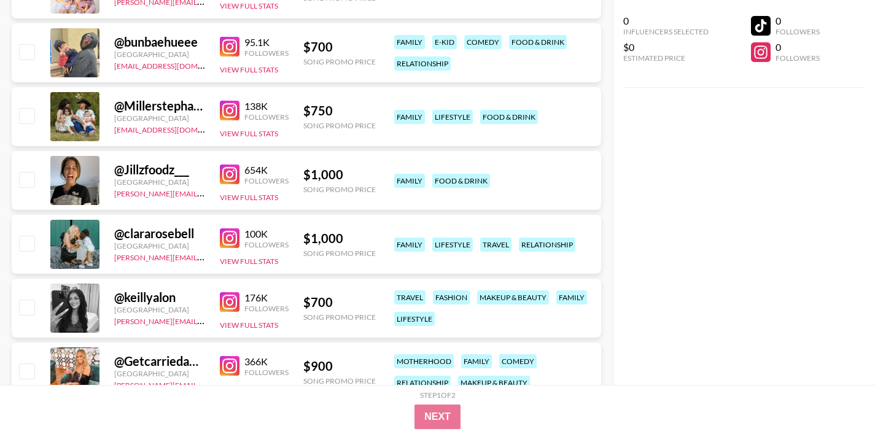
scroll to position [449, 0]
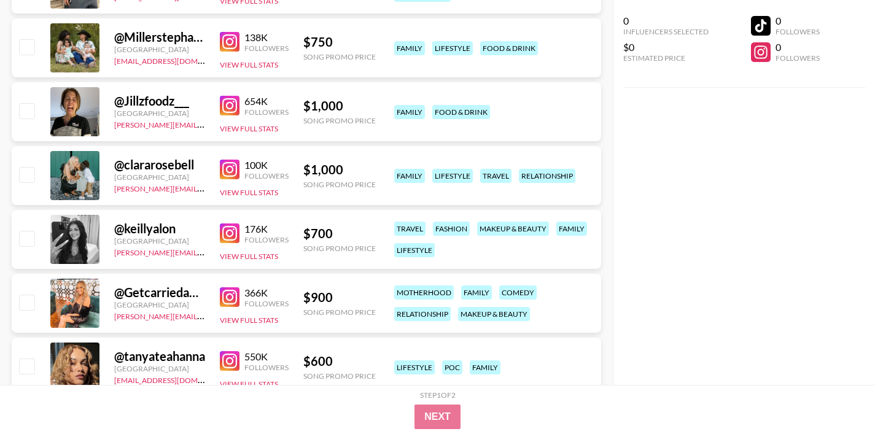
click at [227, 301] on img at bounding box center [230, 297] width 20 height 20
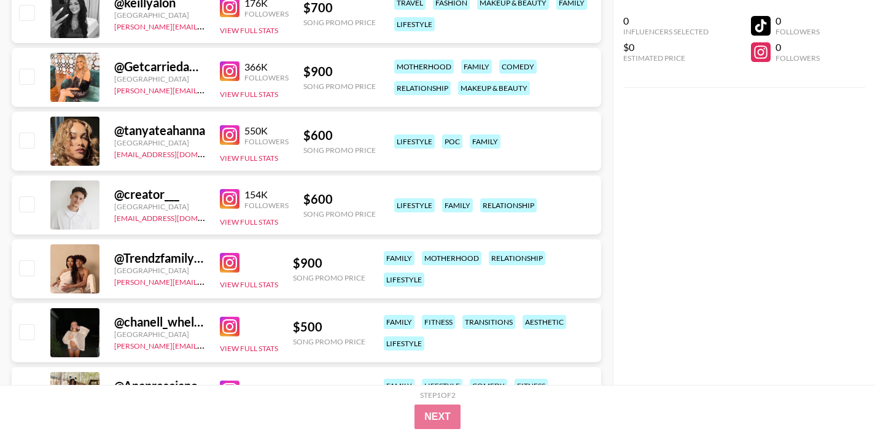
scroll to position [704, 0]
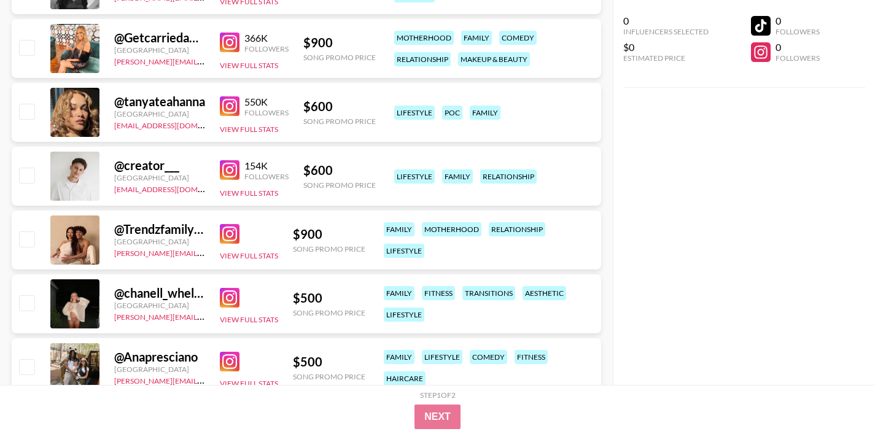
click at [228, 166] on img at bounding box center [230, 170] width 20 height 20
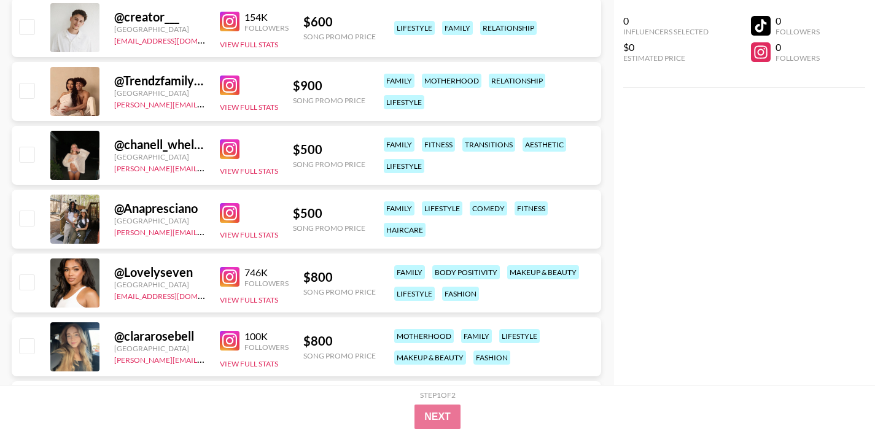
scroll to position [872, 0]
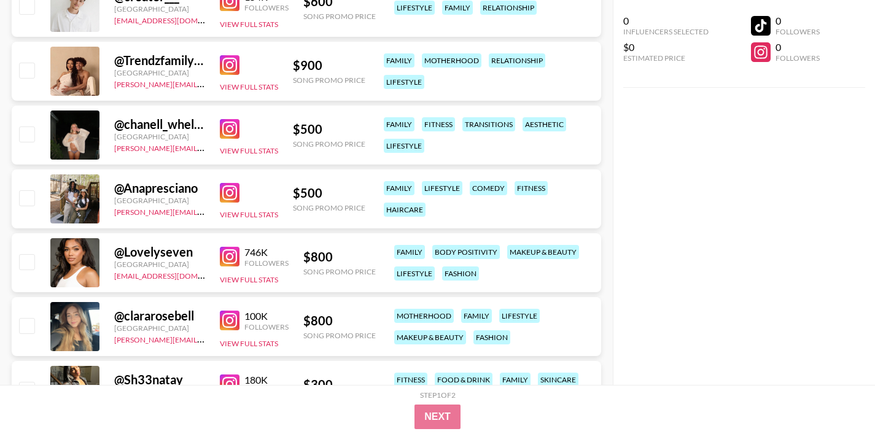
click at [228, 194] on img at bounding box center [230, 193] width 20 height 20
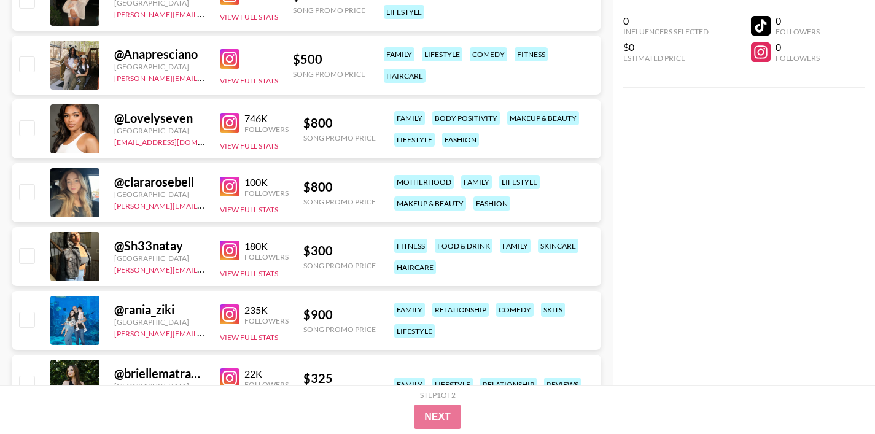
scroll to position [1071, 0]
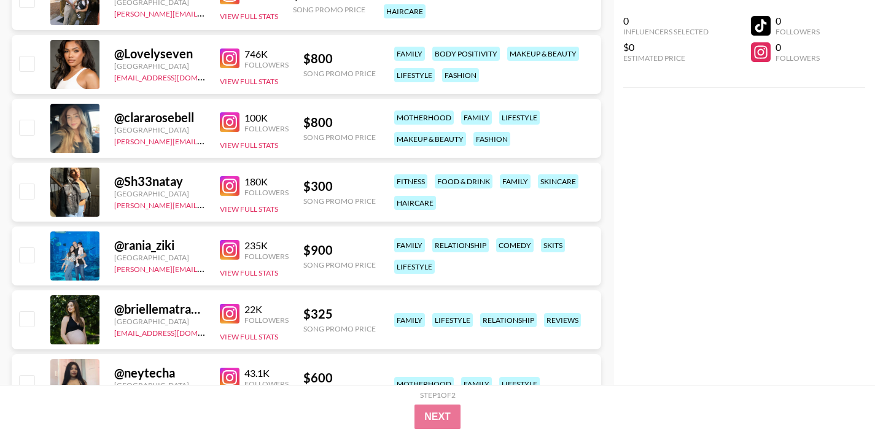
click at [238, 120] on img at bounding box center [230, 122] width 20 height 20
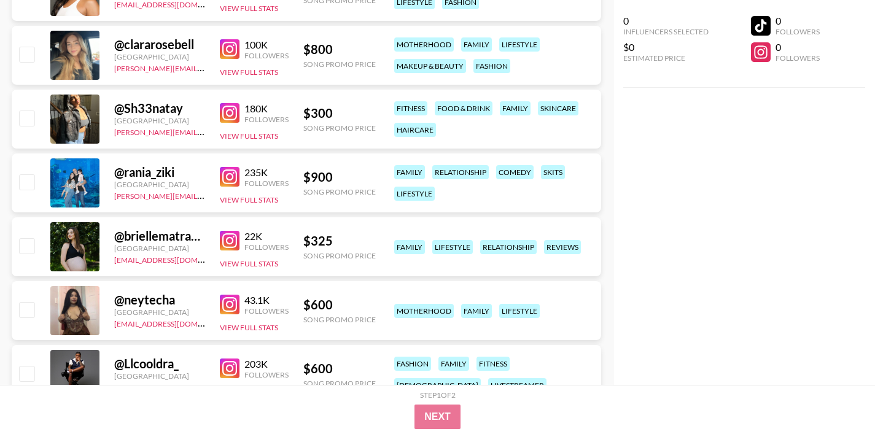
scroll to position [1188, 0]
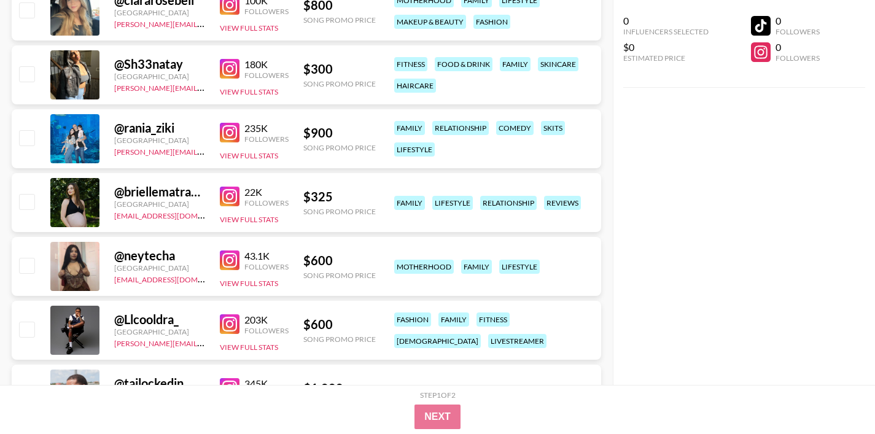
click at [222, 264] on img at bounding box center [230, 260] width 20 height 20
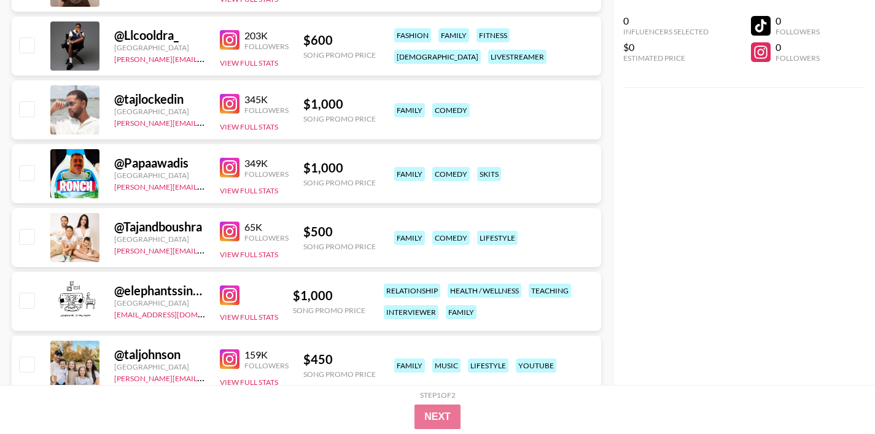
scroll to position [1474, 0]
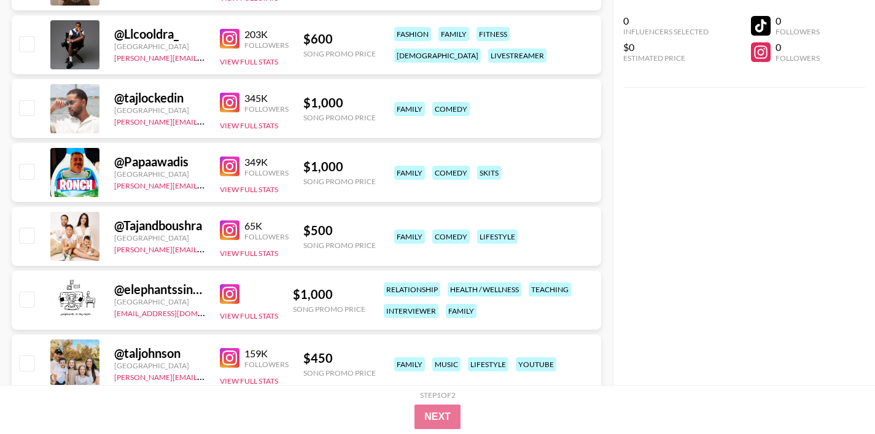
click at [231, 227] on img at bounding box center [230, 230] width 20 height 20
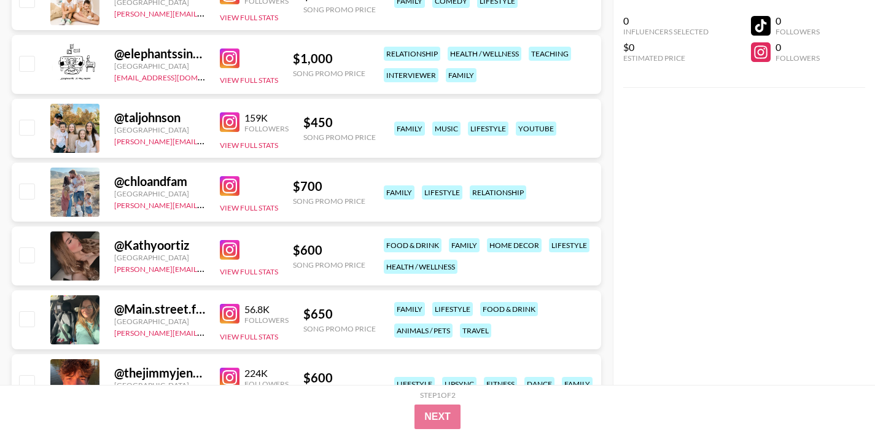
scroll to position [1712, 0]
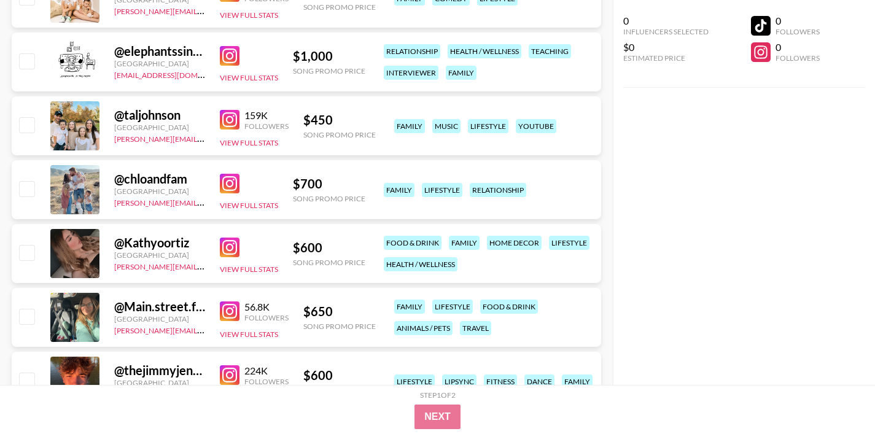
click at [225, 181] on img at bounding box center [230, 184] width 20 height 20
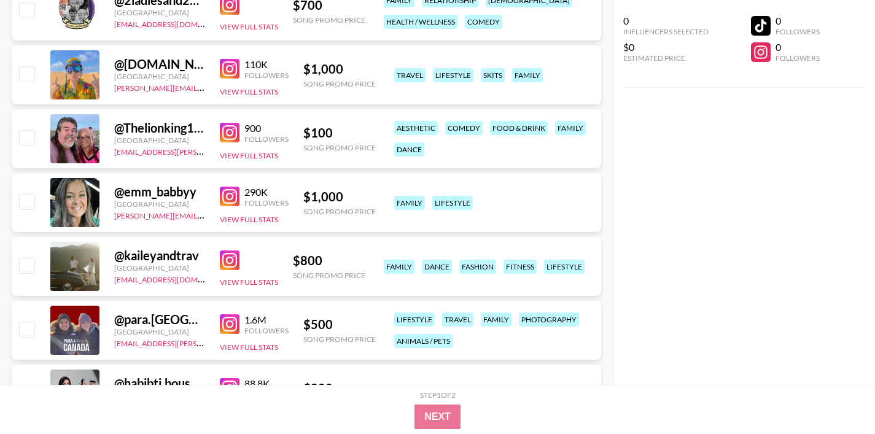
scroll to position [2676, 0]
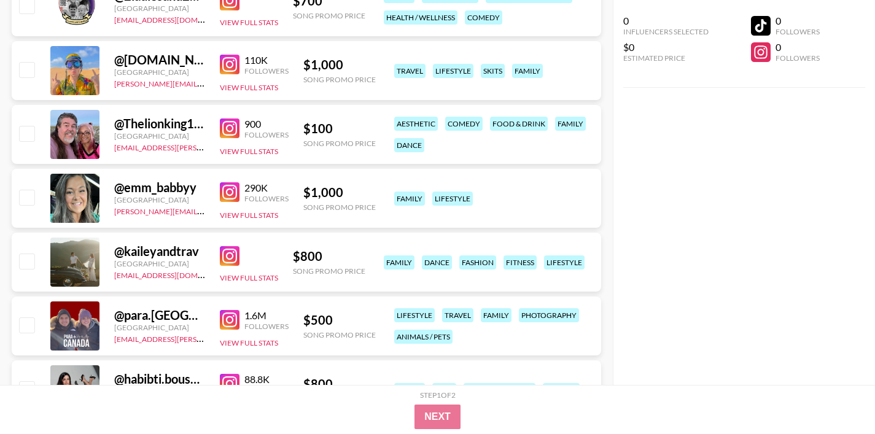
click at [232, 248] on img at bounding box center [230, 256] width 20 height 20
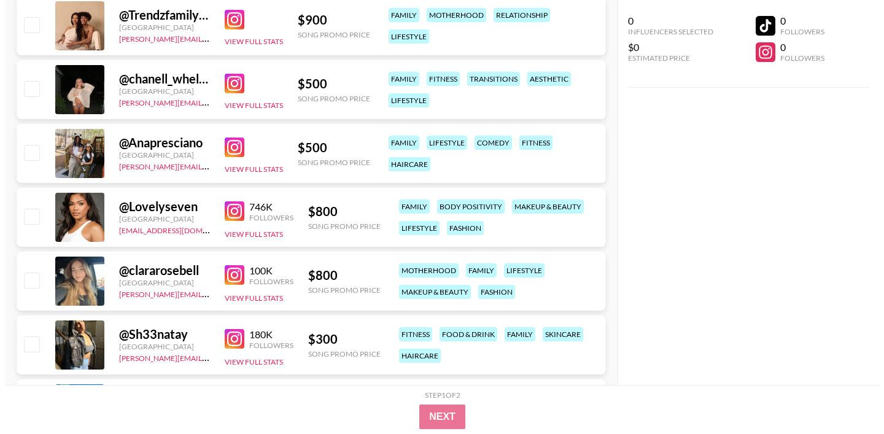
scroll to position [0, 0]
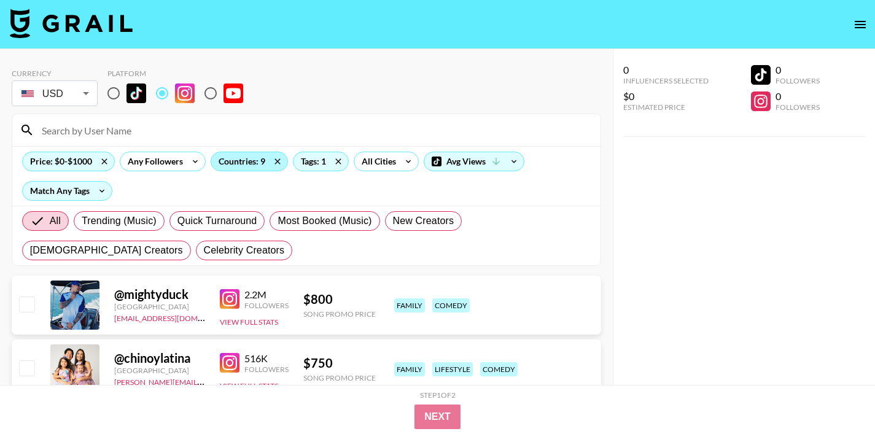
click at [254, 161] on div "Countries: 9" at bounding box center [249, 161] width 76 height 18
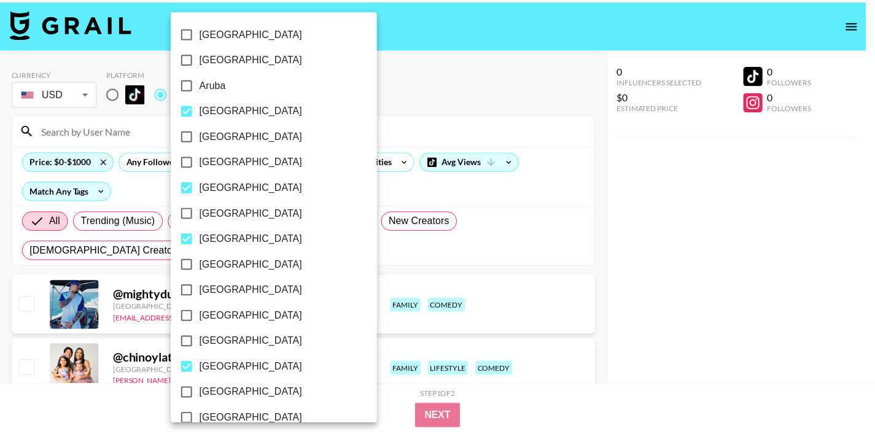
scroll to position [998, 0]
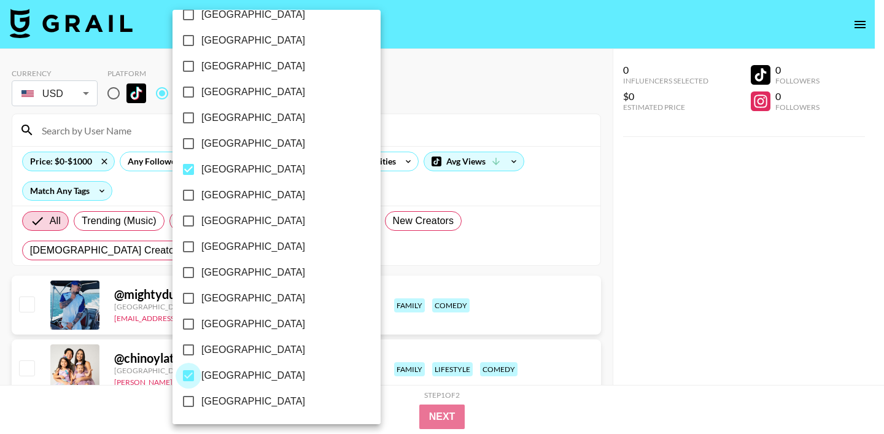
click at [186, 383] on input "[GEOGRAPHIC_DATA]" at bounding box center [189, 376] width 26 height 26
checkbox input "false"
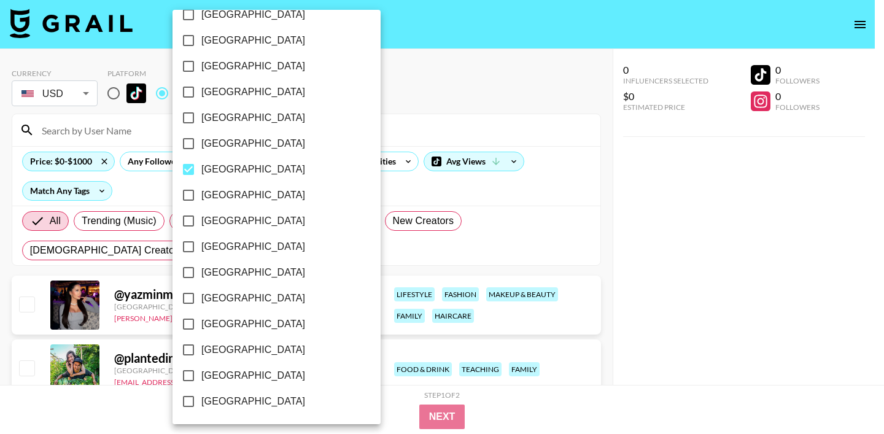
click at [445, 91] on div at bounding box center [442, 217] width 884 height 434
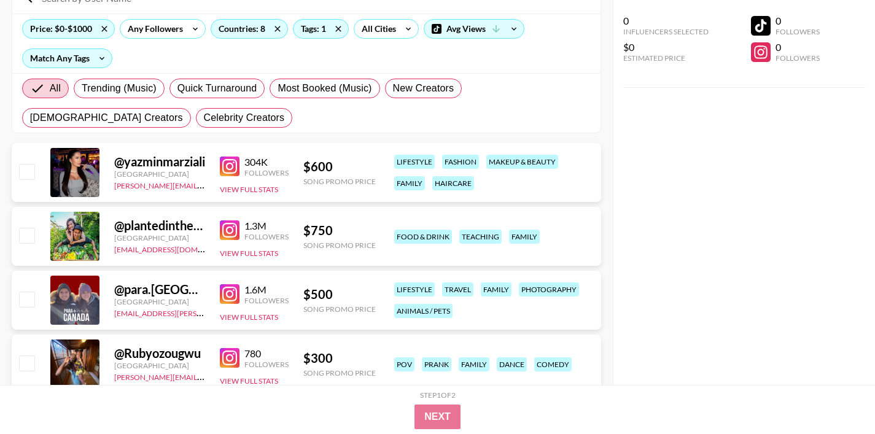
scroll to position [130, 0]
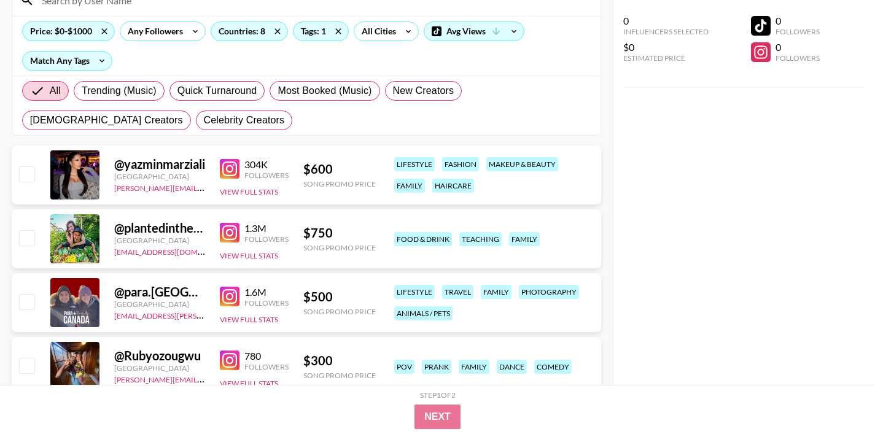
click at [235, 171] on img at bounding box center [230, 169] width 20 height 20
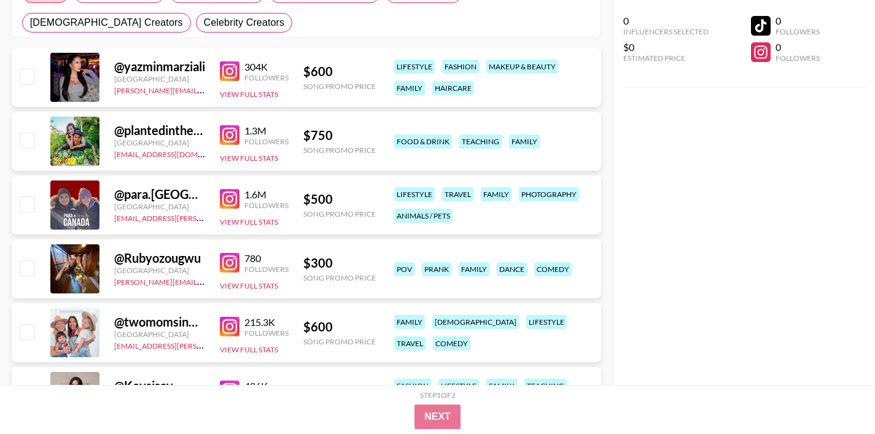
scroll to position [274, 0]
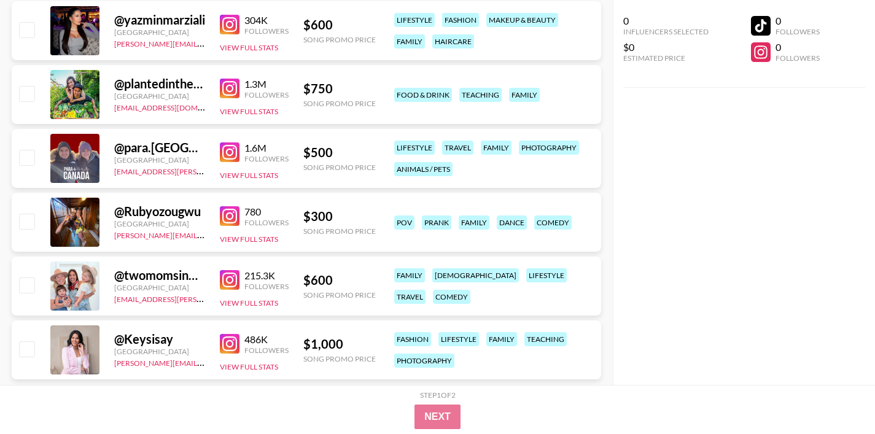
click at [231, 88] on img at bounding box center [230, 89] width 20 height 20
click at [231, 147] on img at bounding box center [230, 152] width 20 height 20
click at [228, 213] on img at bounding box center [230, 216] width 20 height 20
click at [232, 281] on img at bounding box center [230, 280] width 20 height 20
click at [229, 342] on img at bounding box center [230, 344] width 20 height 20
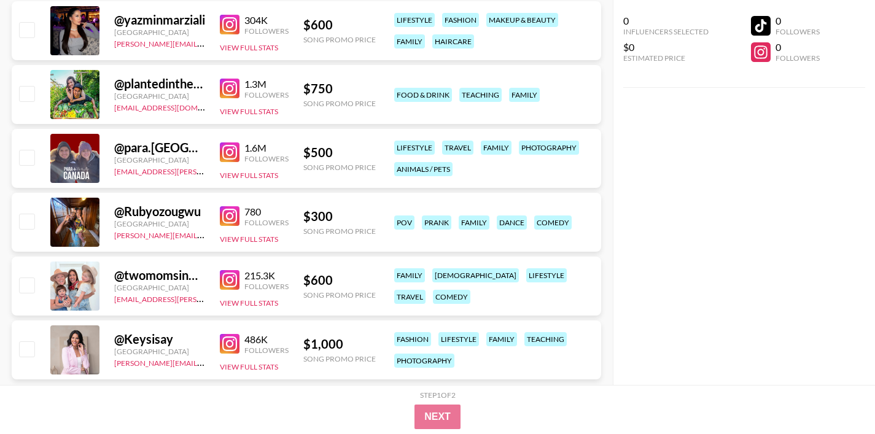
scroll to position [0, 0]
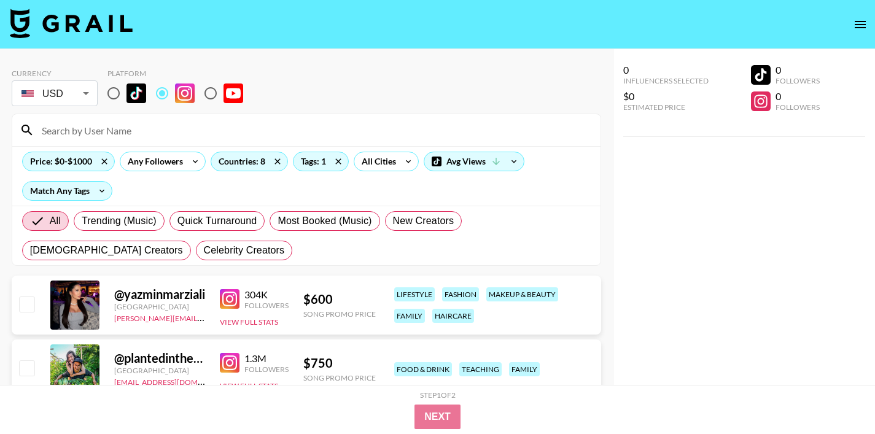
click at [120, 91] on input "radio" at bounding box center [114, 93] width 26 height 26
radio input "true"
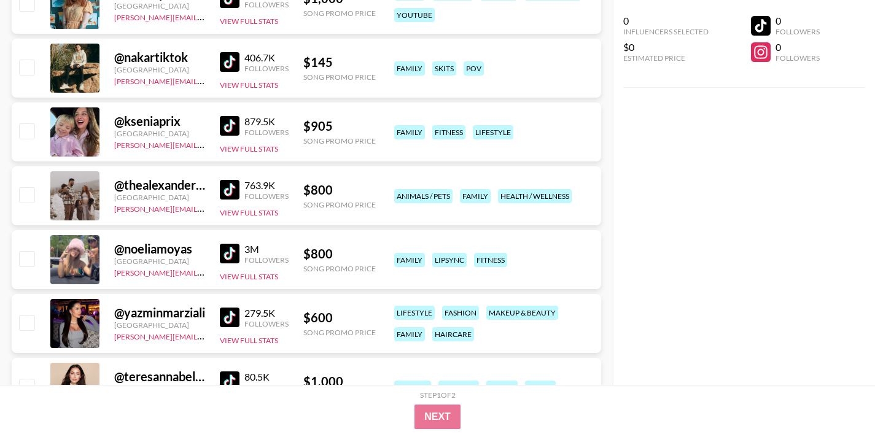
scroll to position [372, 0]
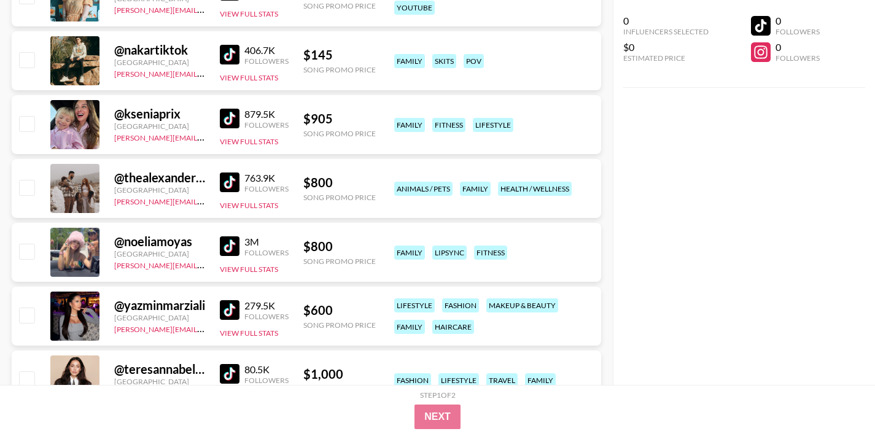
click at [230, 55] on img at bounding box center [230, 55] width 20 height 20
click at [228, 179] on img at bounding box center [230, 183] width 20 height 20
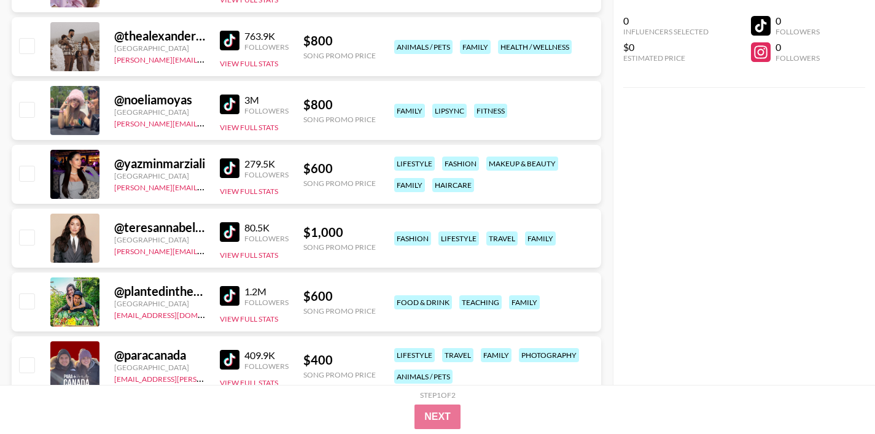
scroll to position [529, 0]
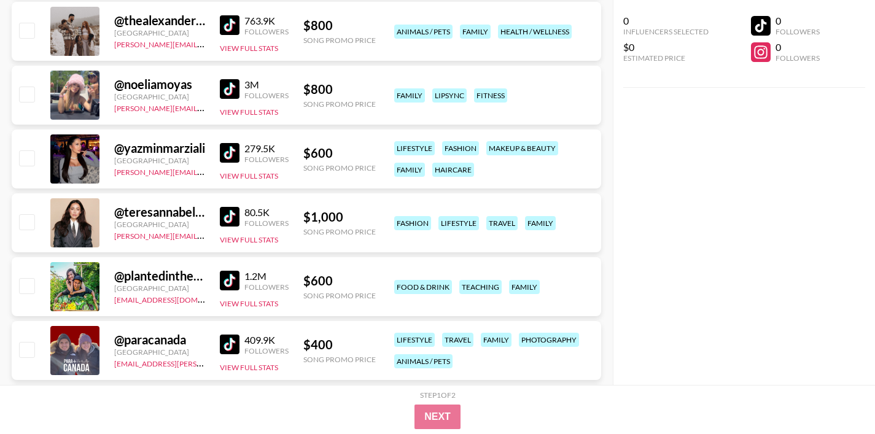
click at [232, 91] on img at bounding box center [230, 89] width 20 height 20
click at [233, 147] on img at bounding box center [230, 153] width 20 height 20
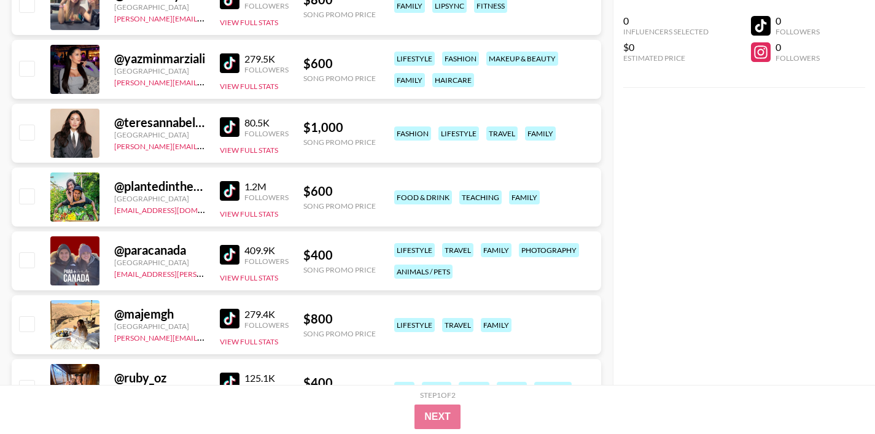
click at [229, 132] on img at bounding box center [230, 127] width 20 height 20
click at [230, 191] on img at bounding box center [230, 191] width 20 height 20
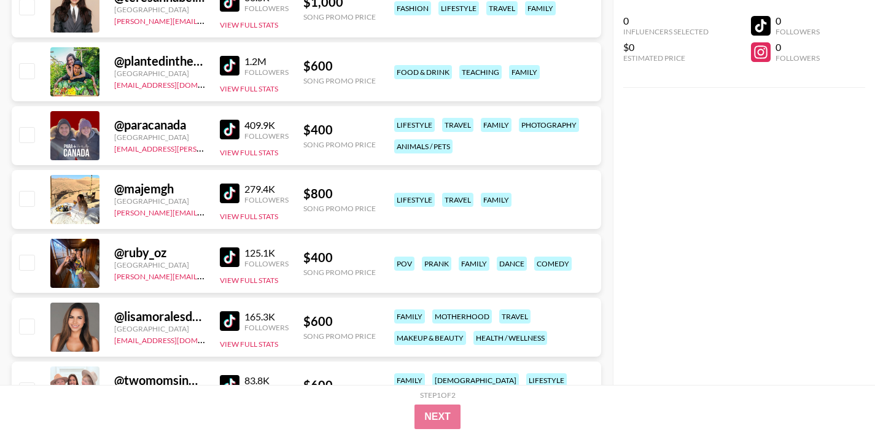
scroll to position [759, 0]
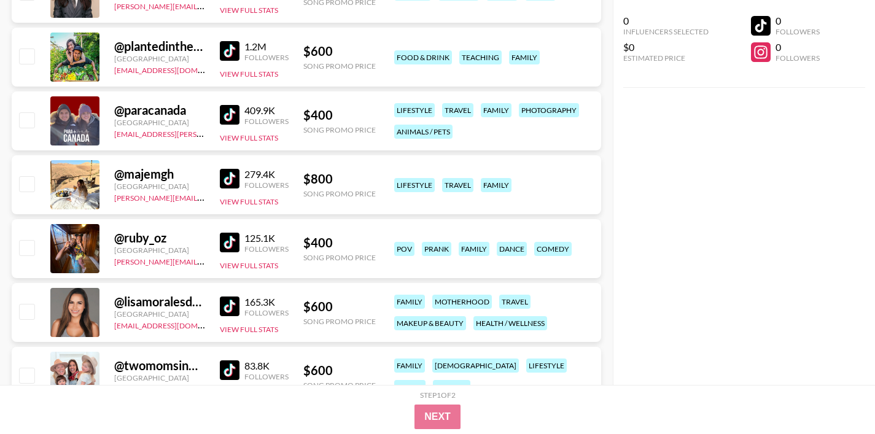
click at [231, 112] on img at bounding box center [230, 115] width 20 height 20
click at [228, 177] on img at bounding box center [230, 179] width 20 height 20
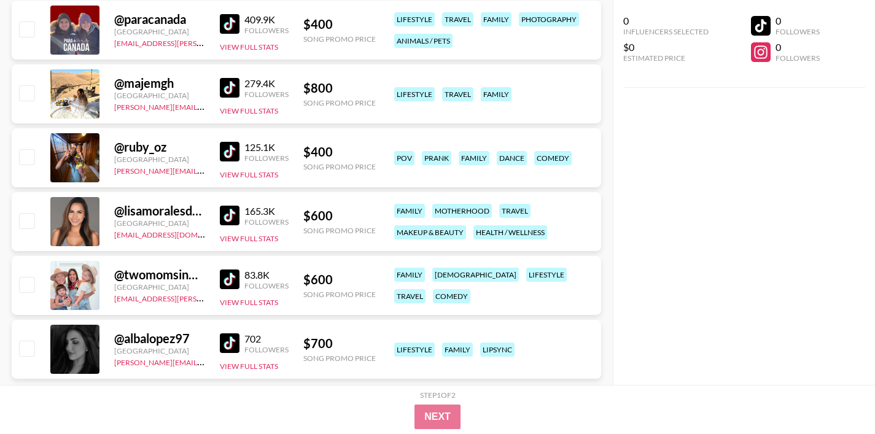
scroll to position [868, 0]
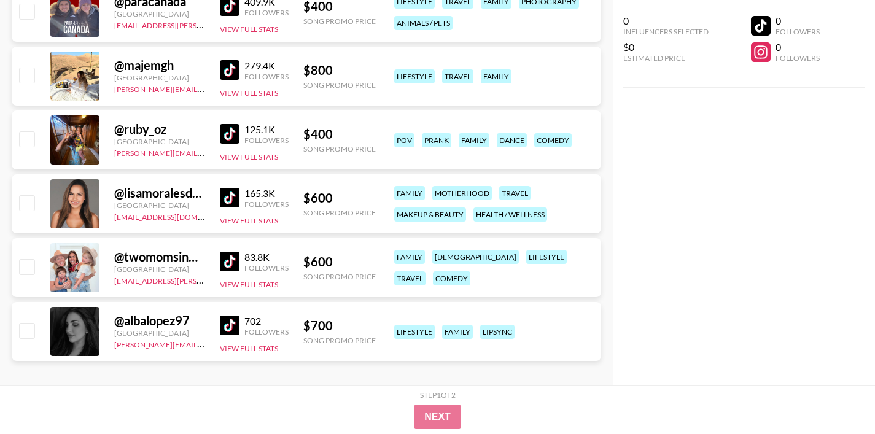
click at [228, 133] on img at bounding box center [230, 134] width 20 height 20
click at [234, 195] on img at bounding box center [230, 198] width 20 height 20
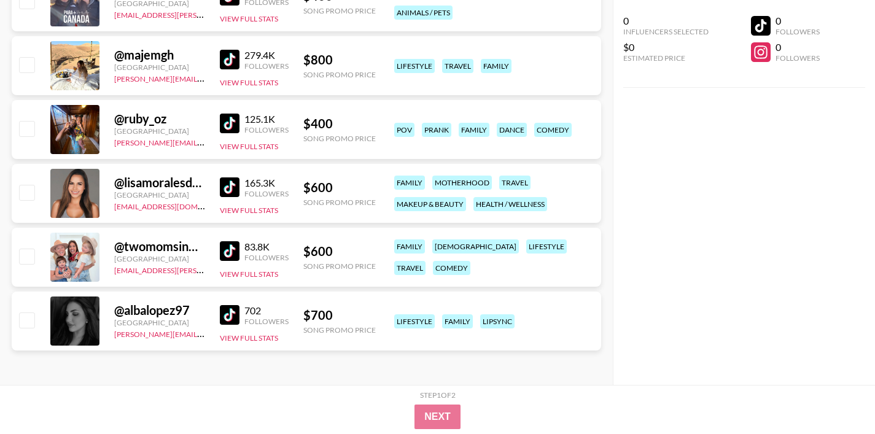
click at [225, 257] on img at bounding box center [230, 251] width 20 height 20
click at [226, 308] on img at bounding box center [230, 315] width 20 height 20
